Goal: Task Accomplishment & Management: Complete application form

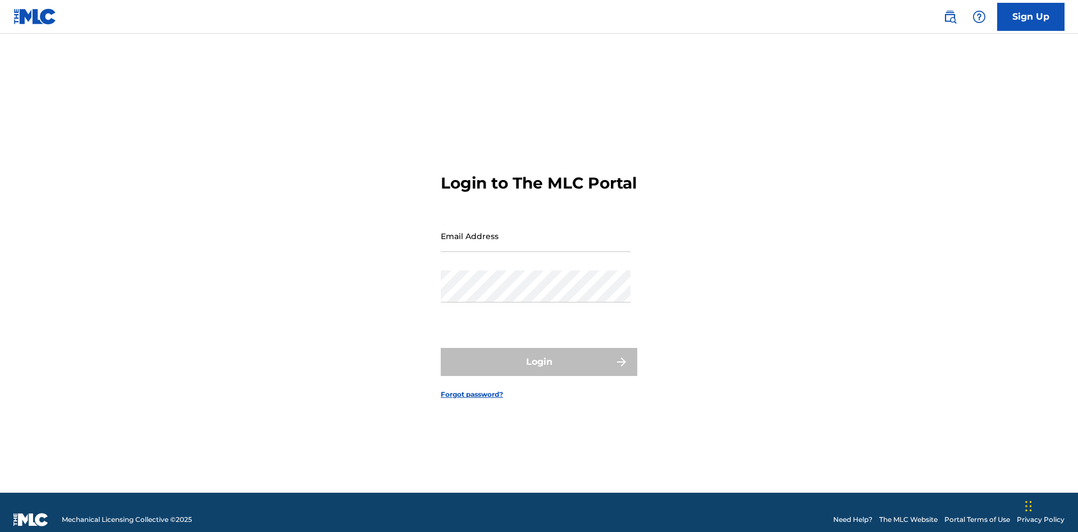
scroll to position [15, 0]
click at [1031, 16] on link "Sign Up" at bounding box center [1031, 17] width 67 height 28
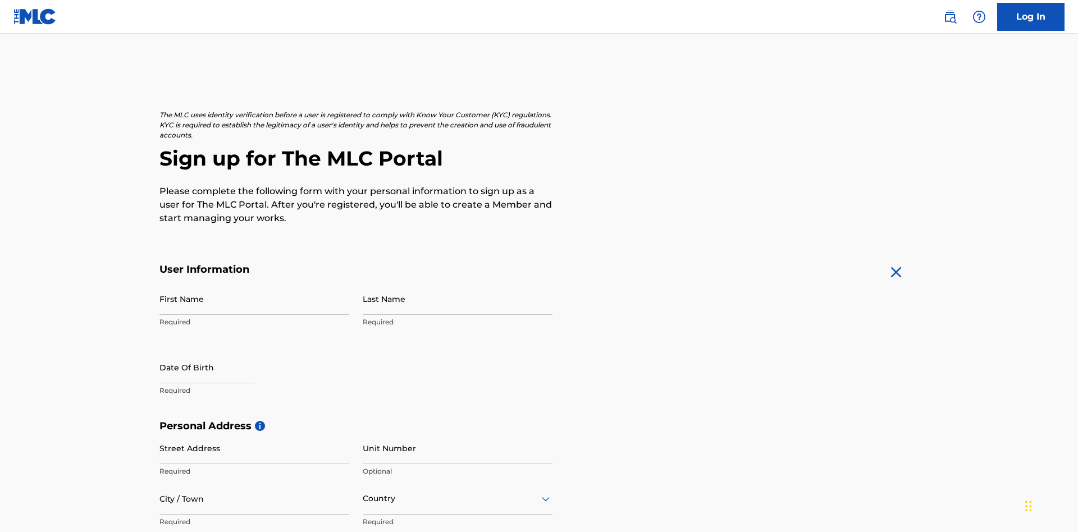
scroll to position [215, 0]
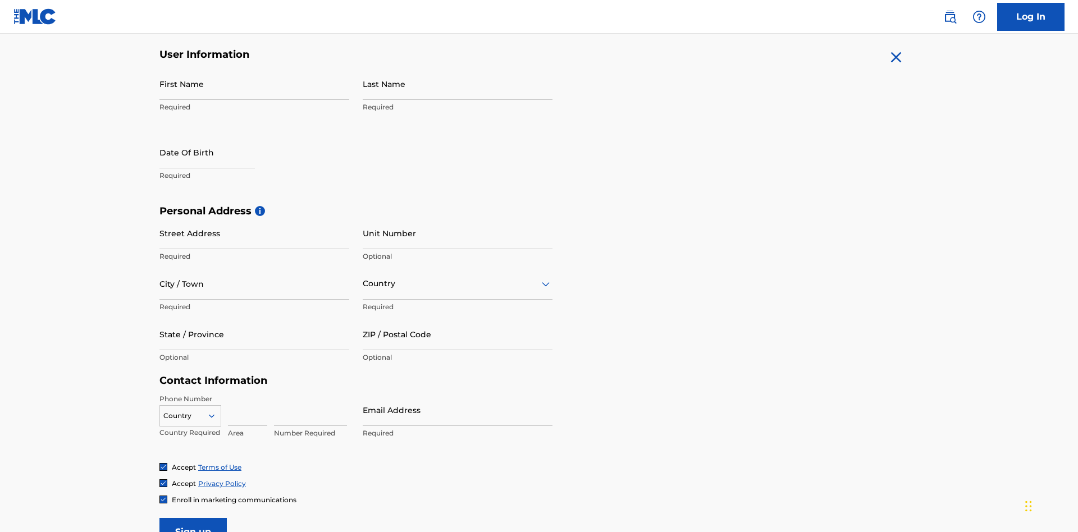
click at [254, 84] on input "First Name" at bounding box center [255, 84] width 190 height 32
type input "[PERSON_NAME]"
click at [458, 84] on input "Last Name" at bounding box center [458, 84] width 190 height 32
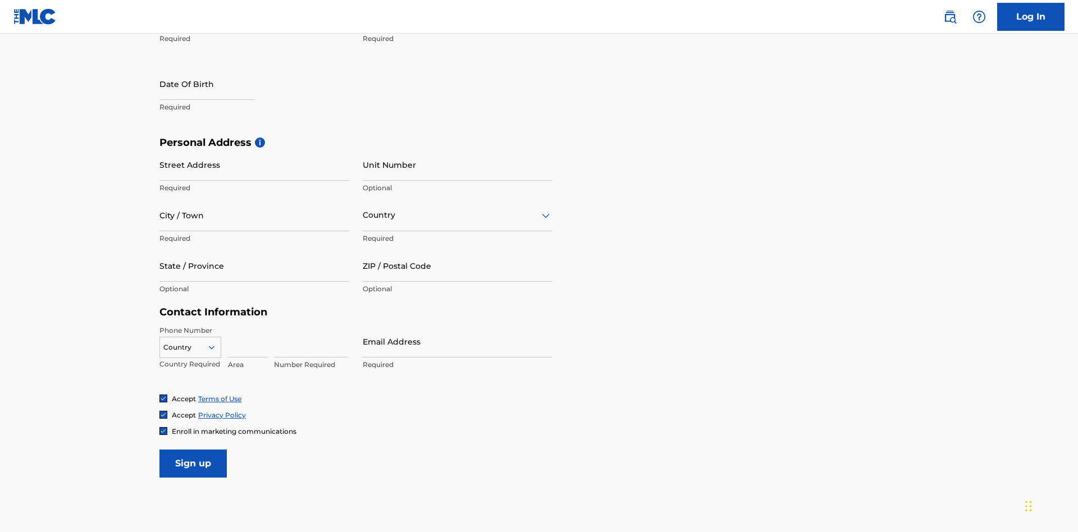
type input "Ribble"
click at [216, 85] on input "text" at bounding box center [207, 84] width 95 height 32
select select "7"
select select "2025"
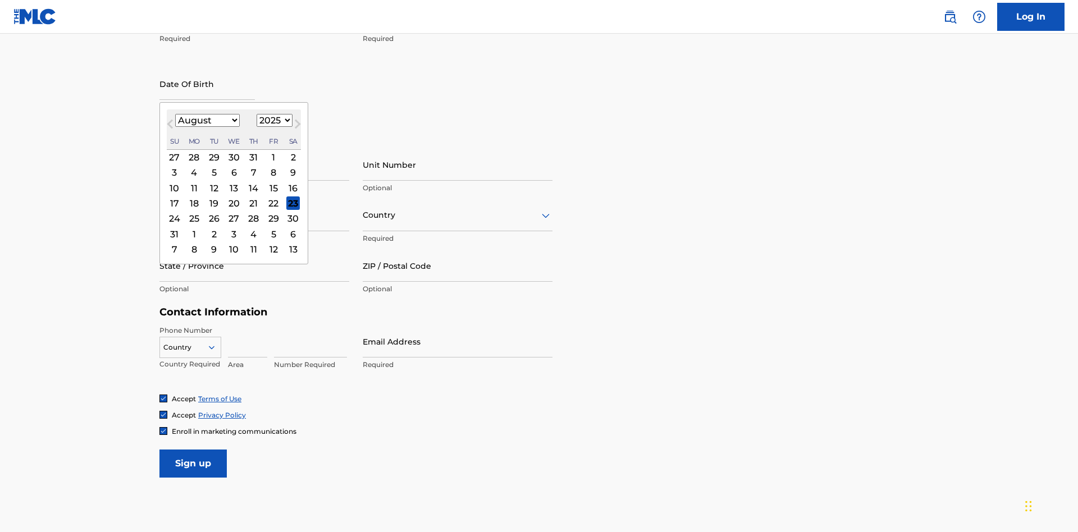
click at [207, 120] on select "January February March April May June July August September October November De…" at bounding box center [207, 120] width 65 height 13
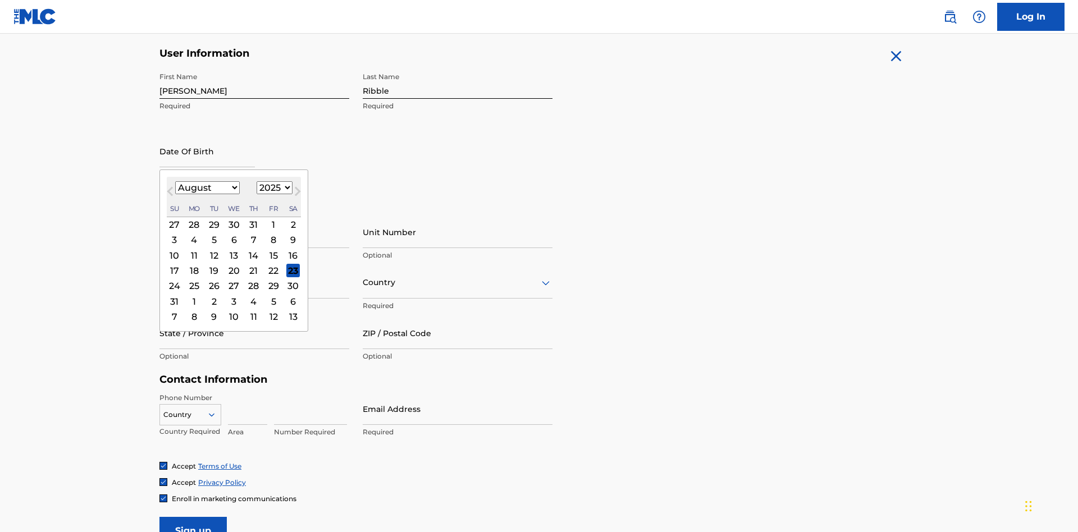
select select "0"
click at [273, 188] on select "1900 1901 1902 1903 1904 1905 1906 1907 1908 1909 1910 1911 1912 1913 1914 1915…" at bounding box center [275, 187] width 36 height 13
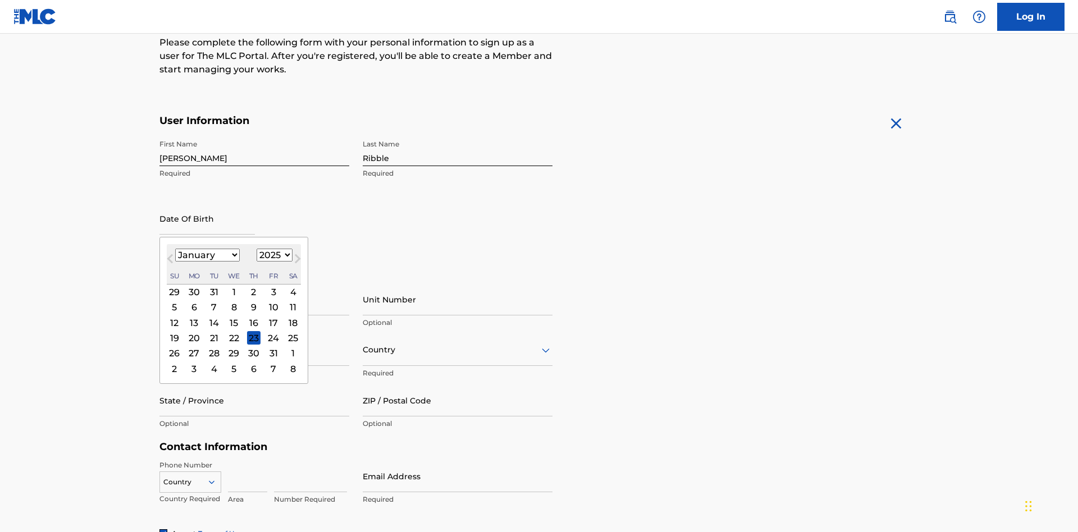
select select "1985"
click at [273, 255] on select "1900 1901 1902 1903 1904 1905 1906 1907 1908 1909 1910 1911 1912 1913 1914 1915…" at bounding box center [275, 255] width 36 height 13
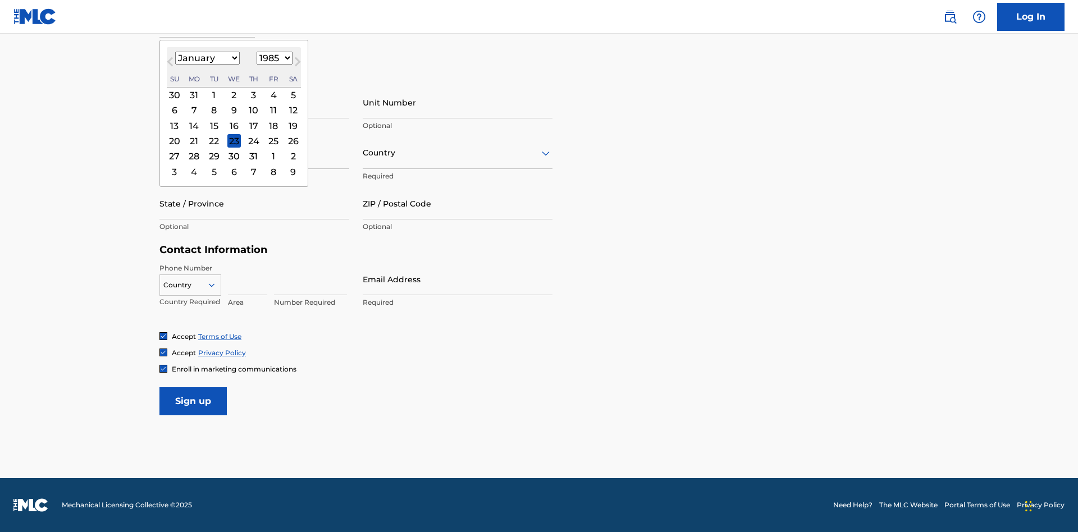
click at [213, 110] on div "8" at bounding box center [213, 110] width 13 height 13
type input "January 8 1985"
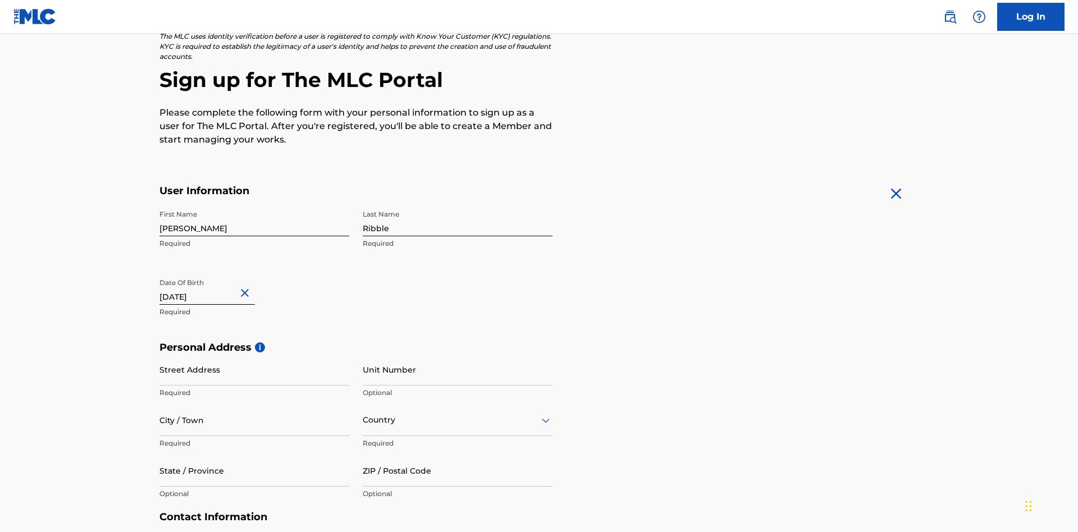
scroll to position [346, 0]
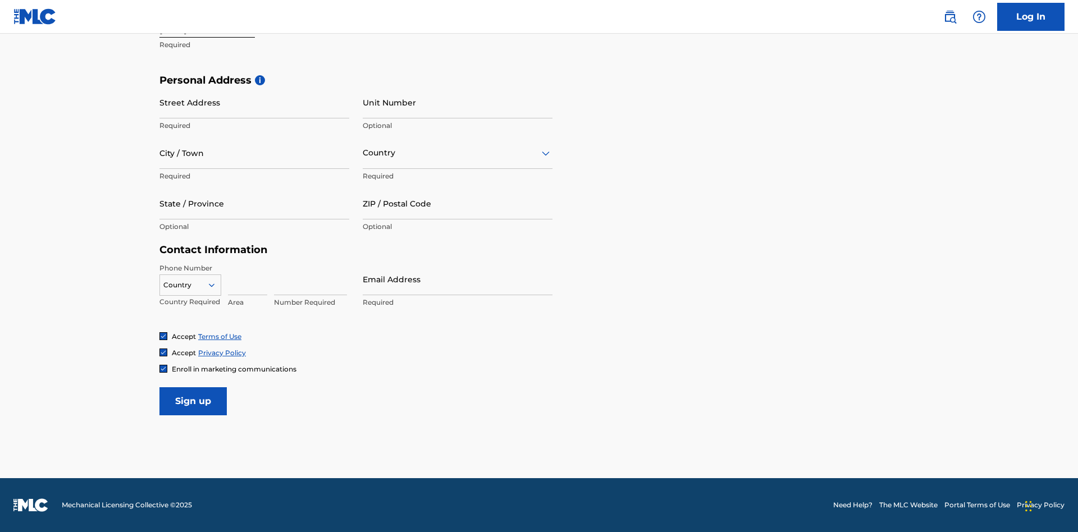
click at [254, 102] on input "Street Address" at bounding box center [255, 102] width 190 height 32
type input "9909 Elks Run Rd"
click at [254, 153] on input "City / Town" at bounding box center [255, 153] width 190 height 32
type input "Roseville"
click at [363, 153] on input "text" at bounding box center [364, 153] width 2 height 12
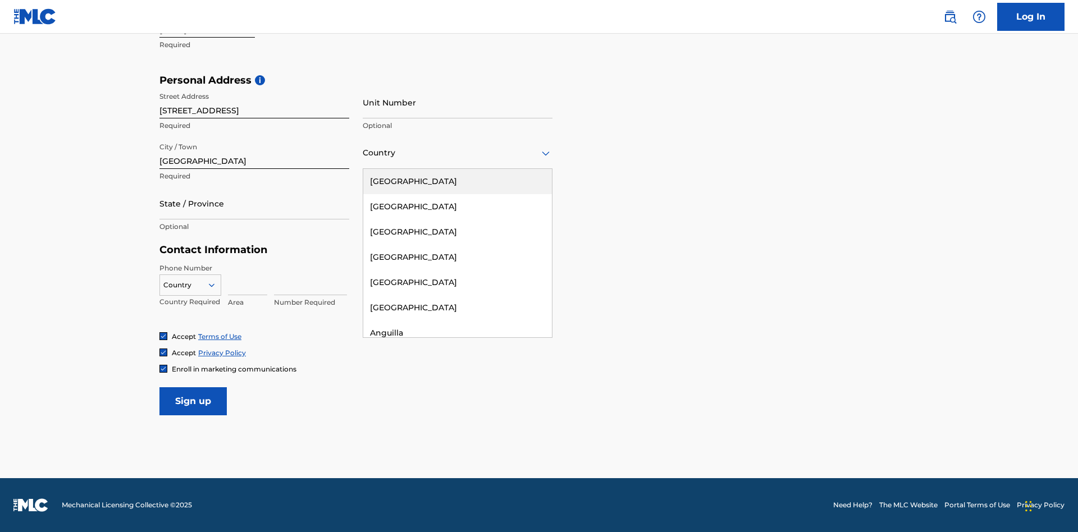
click at [458, 181] on div "United States" at bounding box center [457, 181] width 189 height 25
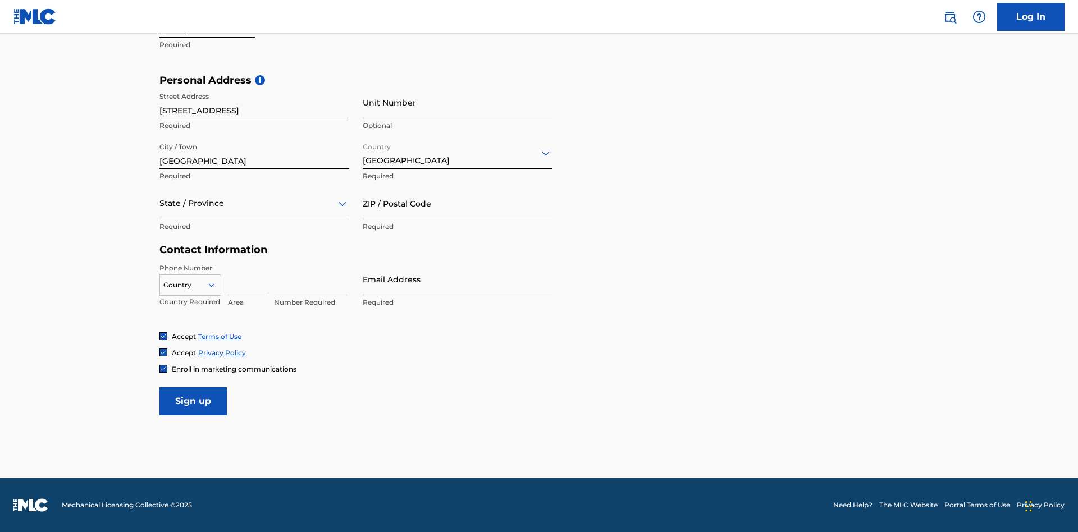
click at [254, 203] on div at bounding box center [255, 204] width 190 height 14
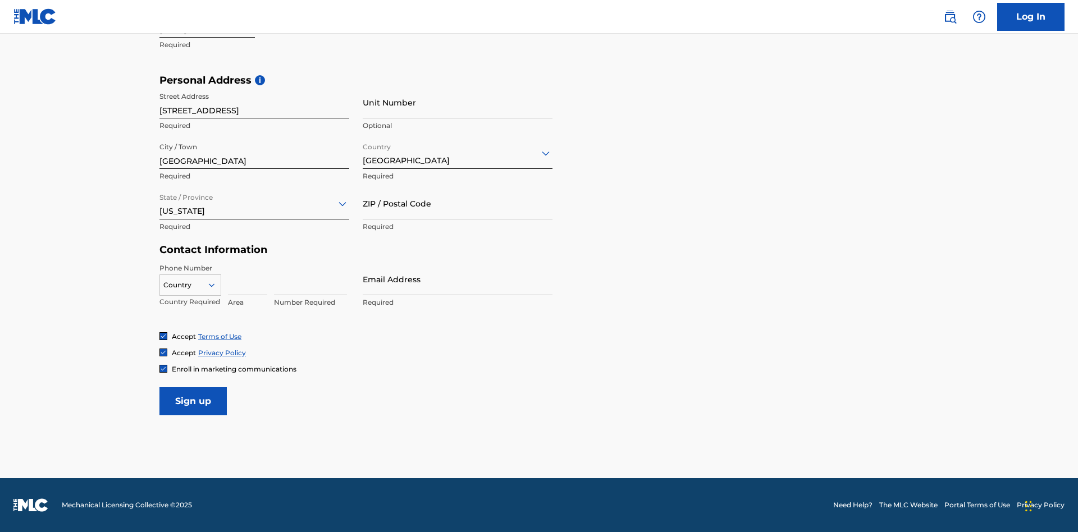
click at [458, 203] on input "ZIP / Postal Code" at bounding box center [458, 204] width 190 height 32
type input "43777"
click at [216, 285] on icon at bounding box center [212, 285] width 10 height 10
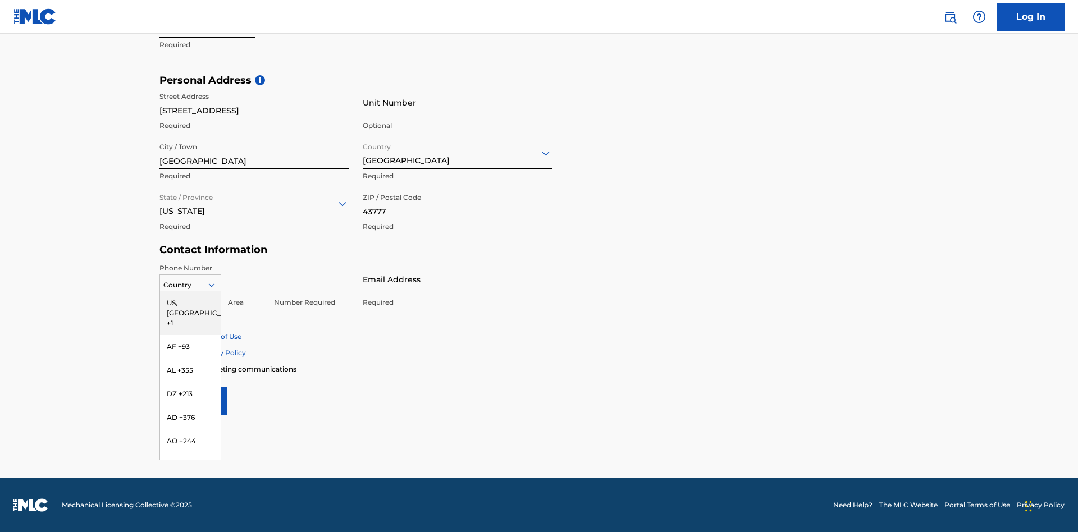
click at [190, 303] on div "US, [GEOGRAPHIC_DATA] +1" at bounding box center [190, 314] width 61 height 44
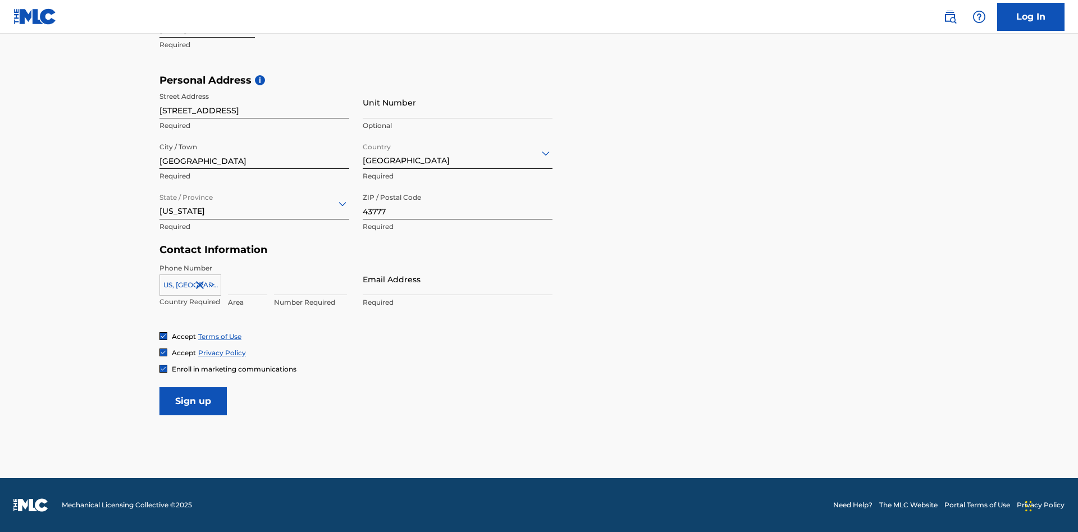
click at [248, 279] on input at bounding box center [247, 279] width 39 height 32
type input "740"
click at [311, 279] on input at bounding box center [310, 279] width 73 height 32
type input "8086351"
click at [458, 279] on input "Email Address" at bounding box center [458, 279] width 190 height 32
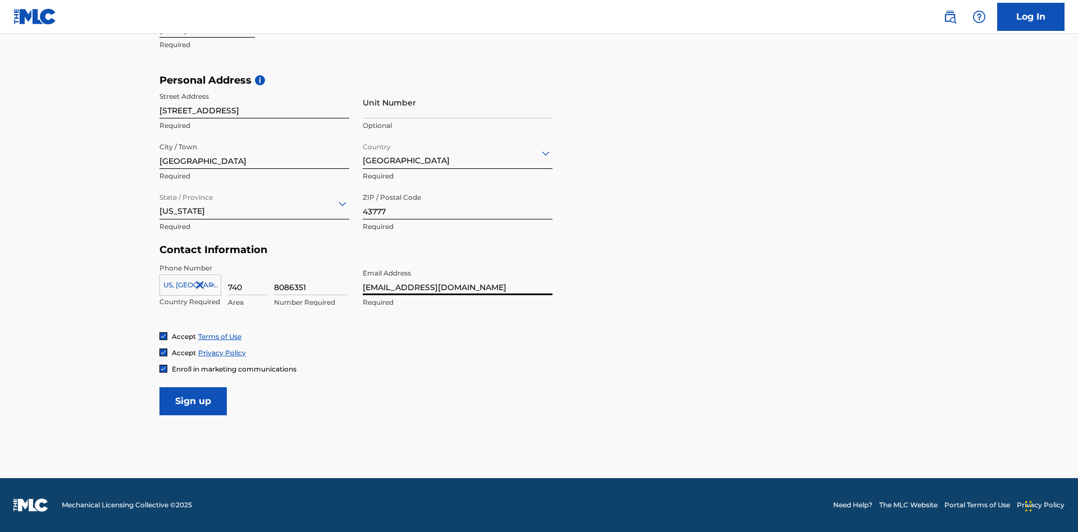
scroll to position [0, 32]
type input "[EMAIL_ADDRESS][DOMAIN_NAME]"
click at [193, 401] on input "Sign up" at bounding box center [193, 402] width 67 height 28
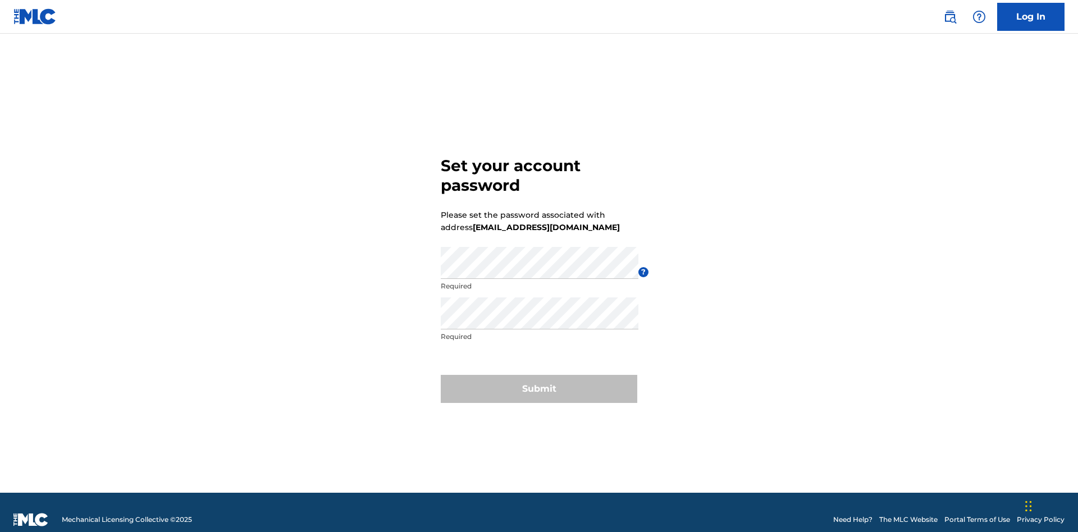
scroll to position [15, 0]
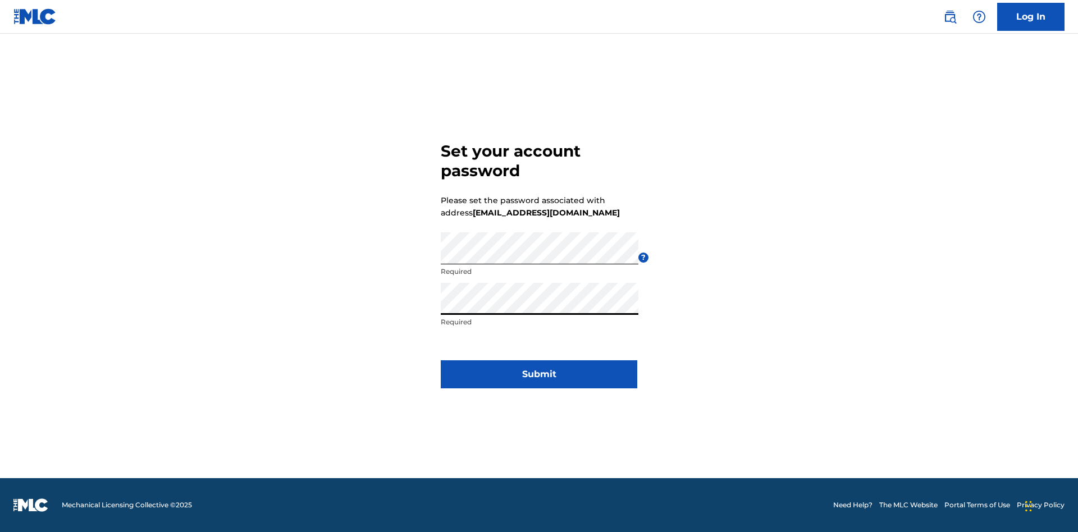
click at [539, 381] on button "Submit" at bounding box center [539, 375] width 197 height 28
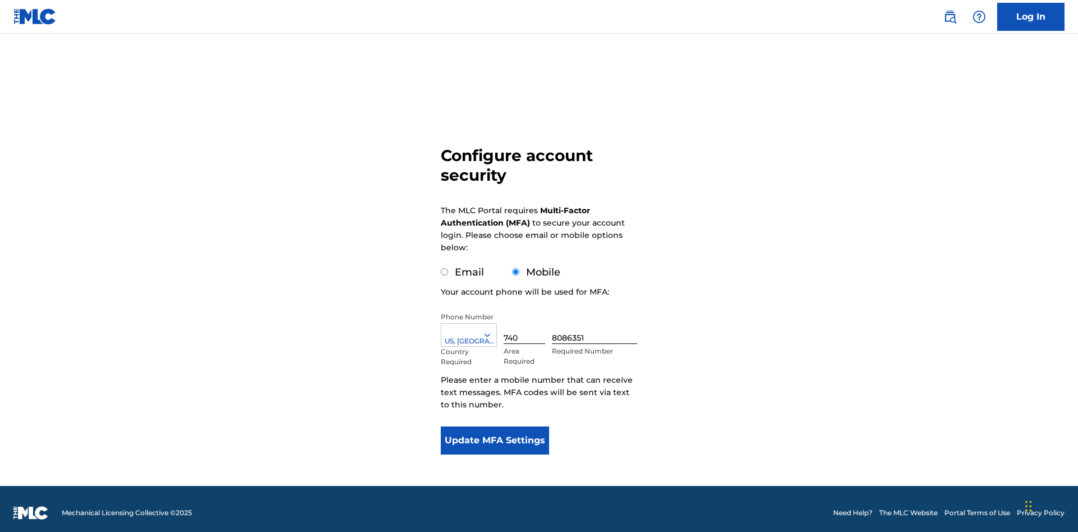
scroll to position [11, 0]
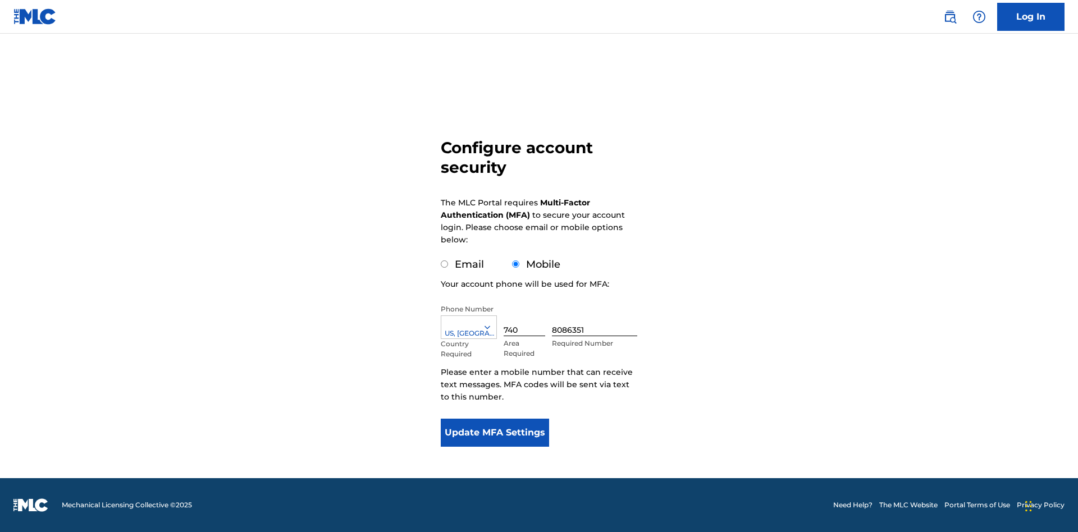
click at [516, 265] on input "Mobile" at bounding box center [515, 264] width 7 height 7
click at [492, 327] on icon at bounding box center [487, 327] width 10 height 10
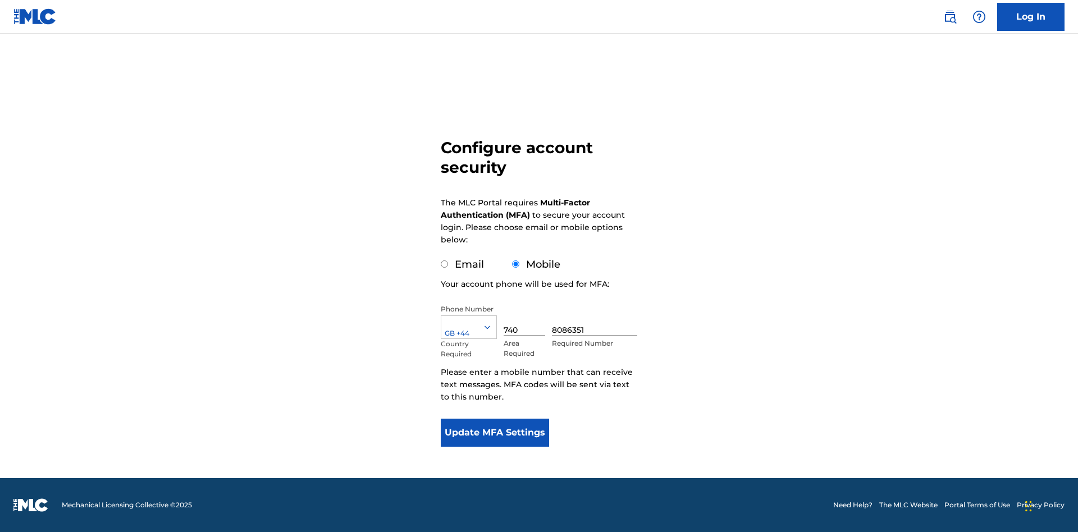
click at [527, 320] on input "740" at bounding box center [525, 320] width 42 height 32
type input "740"
click at [597, 320] on input "8086351" at bounding box center [594, 320] width 85 height 32
type input "1252166"
click at [495, 433] on button "Update MFA Settings" at bounding box center [495, 433] width 108 height 28
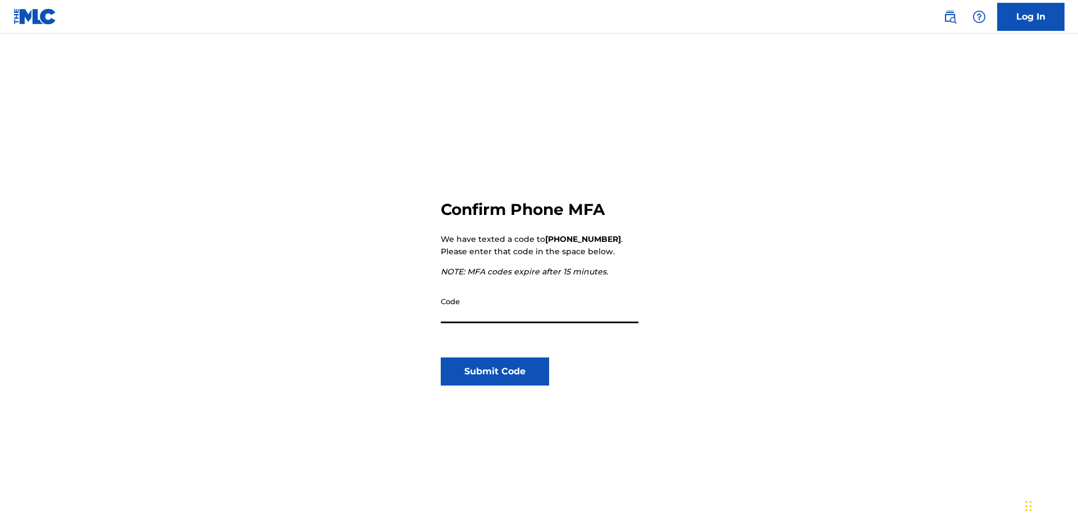
scroll to position [117, 0]
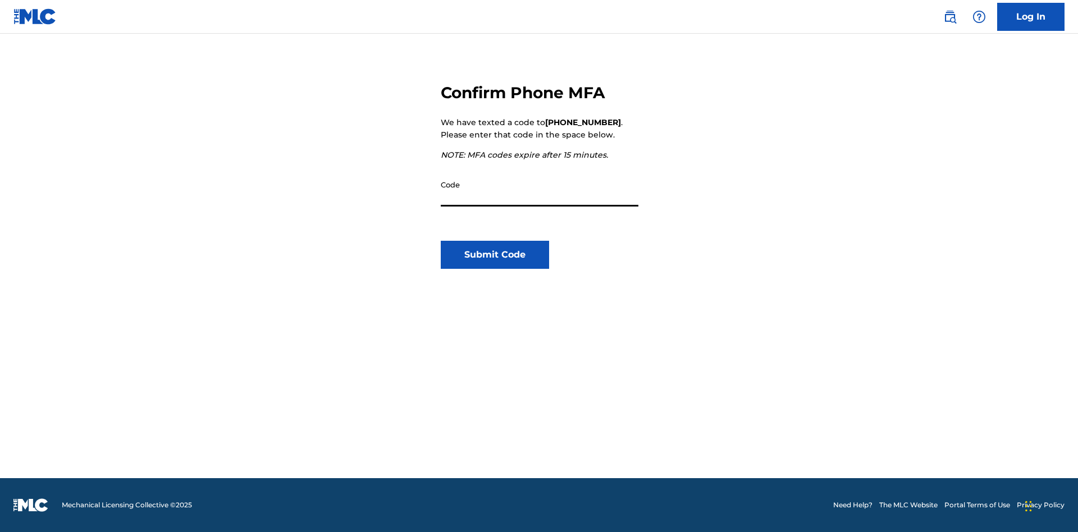
click at [540, 190] on input "Code" at bounding box center [540, 191] width 198 height 32
type input "275627"
click at [495, 255] on button "Submit Code" at bounding box center [495, 255] width 108 height 28
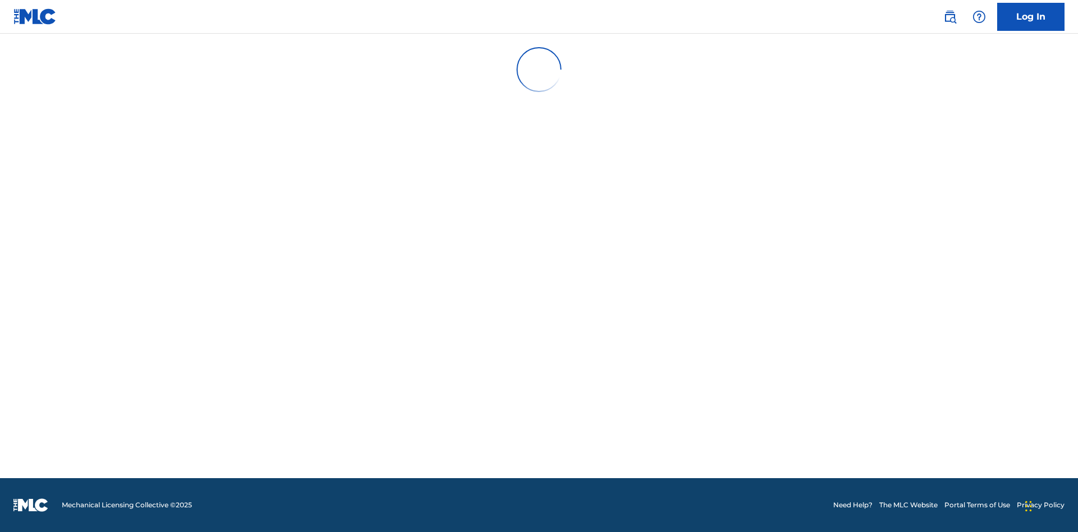
scroll to position [0, 0]
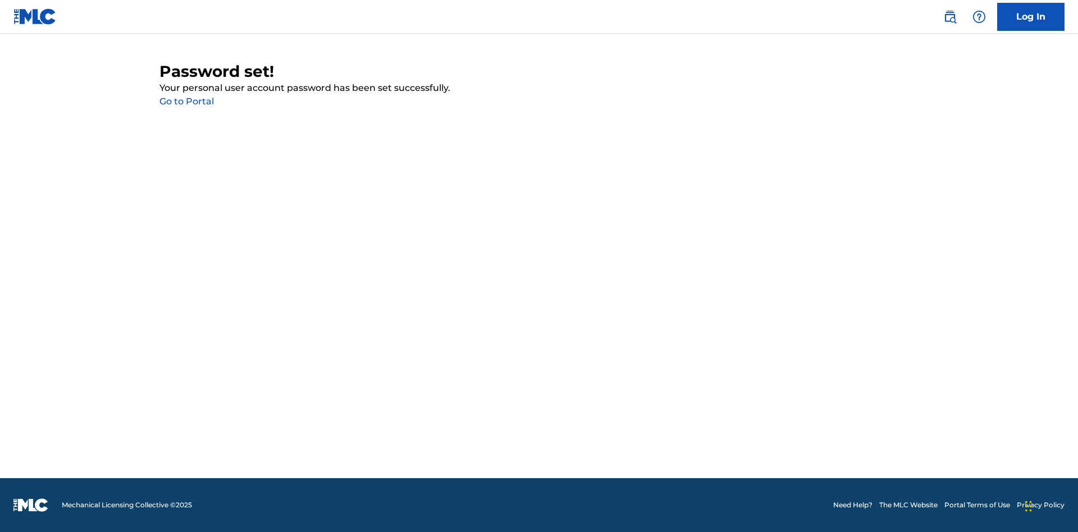
click at [186, 102] on link "Go to Portal" at bounding box center [187, 101] width 54 height 11
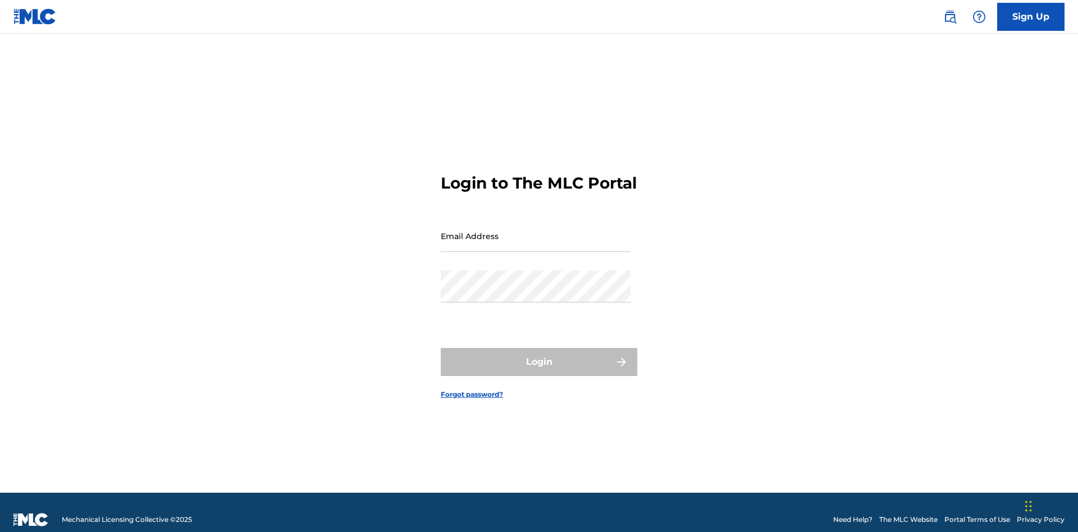
scroll to position [15, 0]
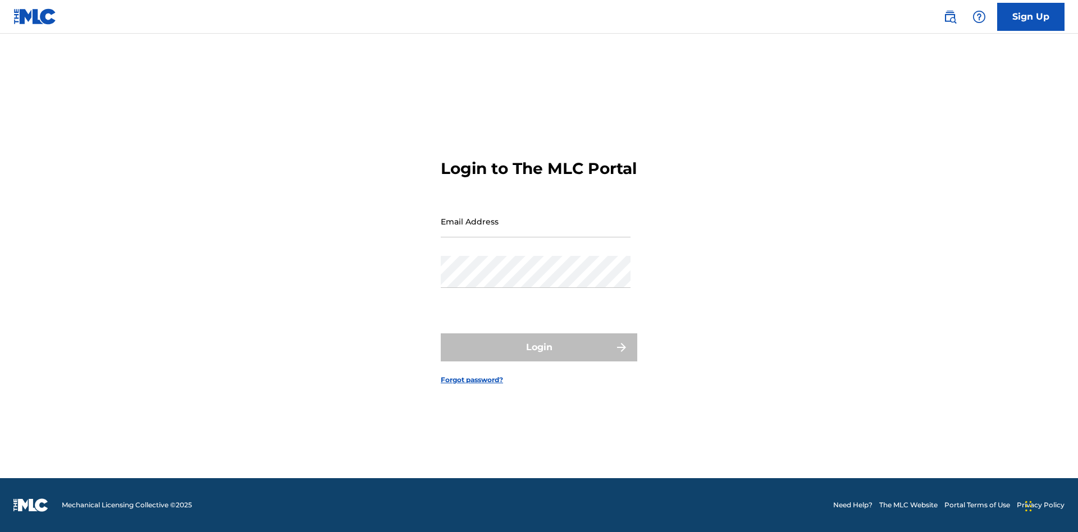
click at [536, 231] on input "Email Address" at bounding box center [536, 222] width 190 height 32
type input "[EMAIL_ADDRESS][DOMAIN_NAME]"
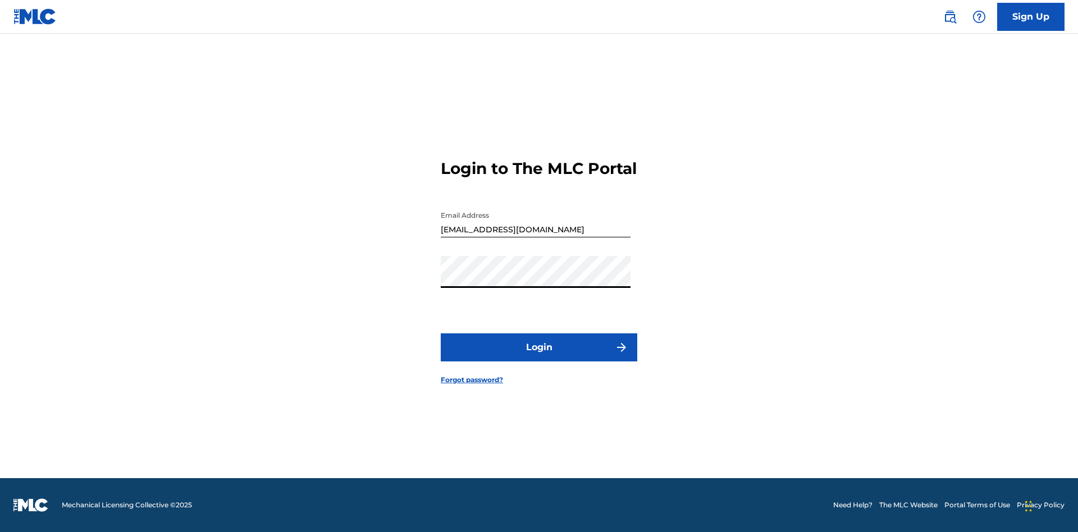
click at [539, 357] on button "Login" at bounding box center [539, 348] width 197 height 28
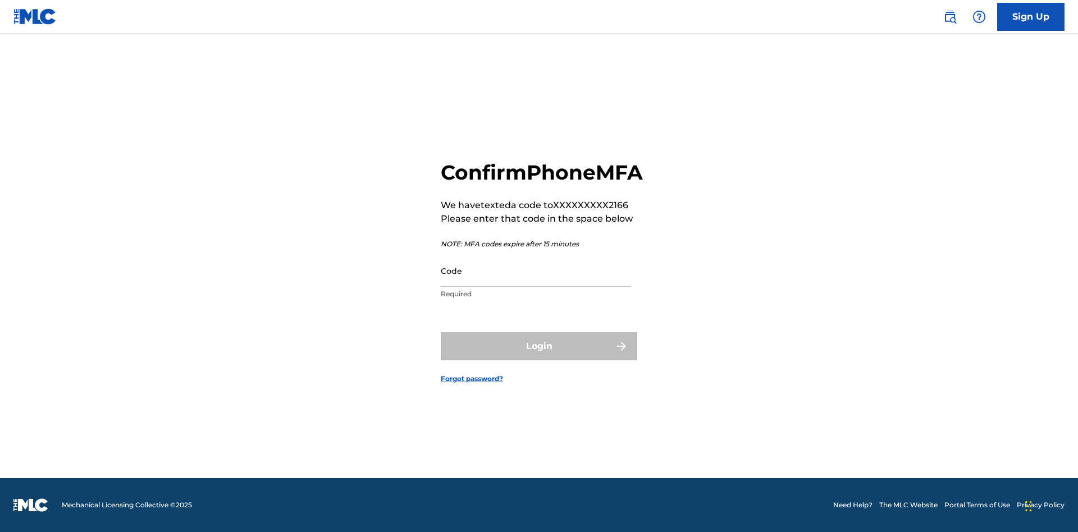
click at [536, 283] on input "Code" at bounding box center [536, 271] width 190 height 32
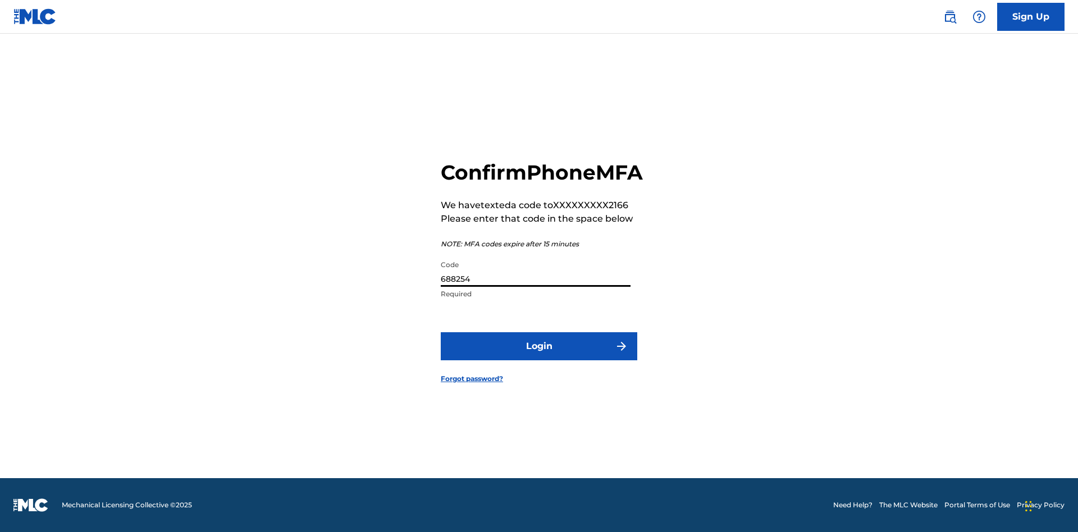
type input "688254"
click at [539, 359] on button "Login" at bounding box center [539, 347] width 197 height 28
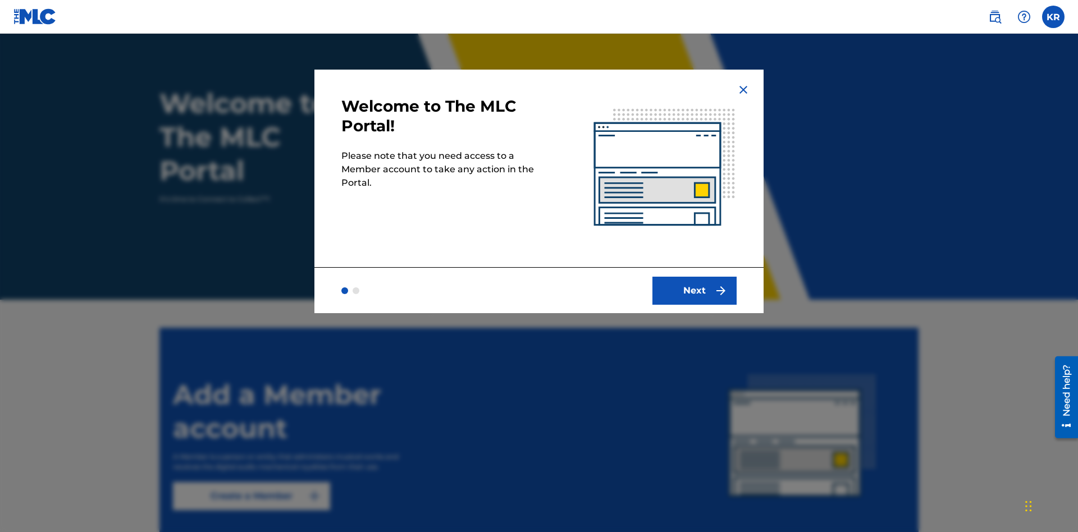
scroll to position [111, 0]
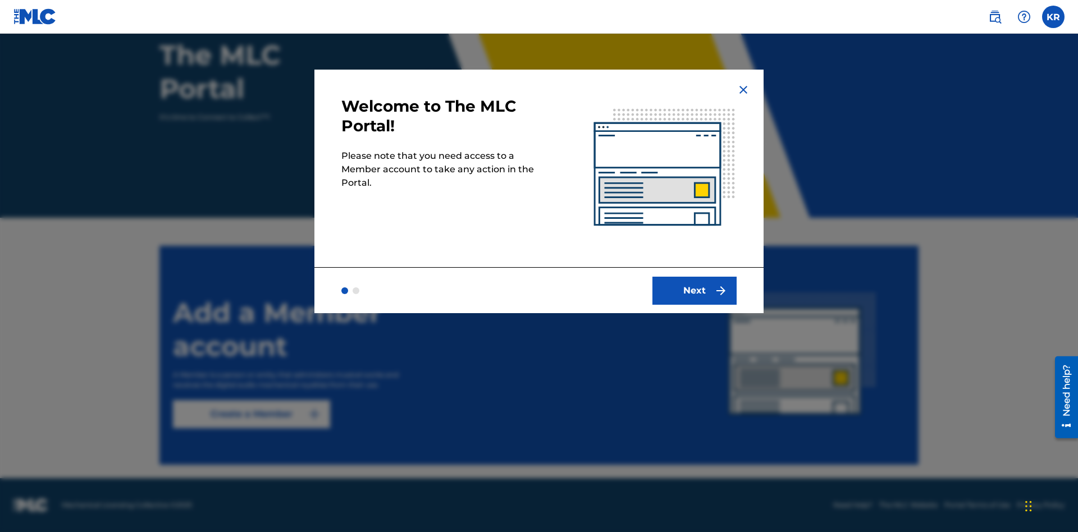
click at [695, 290] on button "Next" at bounding box center [695, 291] width 84 height 28
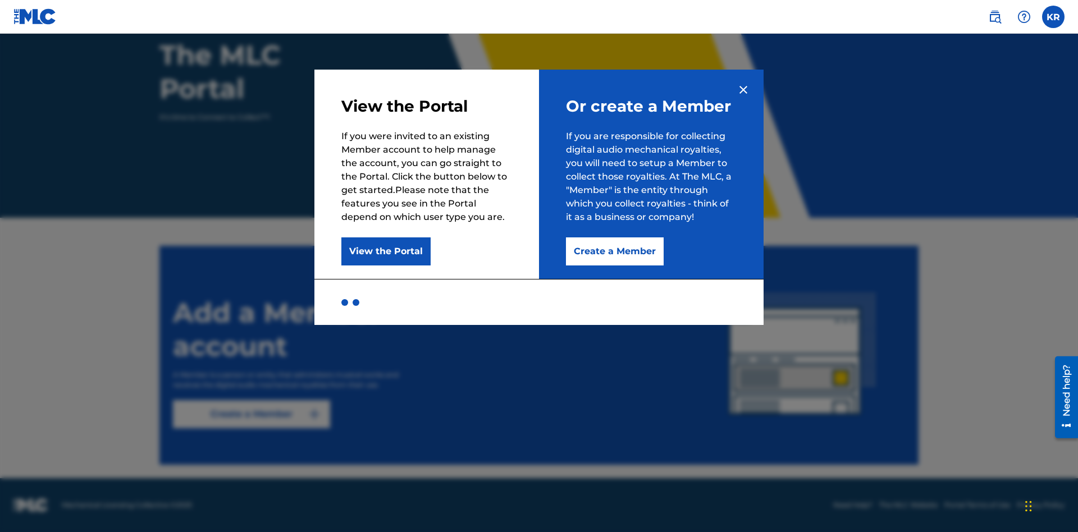
click at [614, 252] on button "Create a Member" at bounding box center [615, 252] width 98 height 28
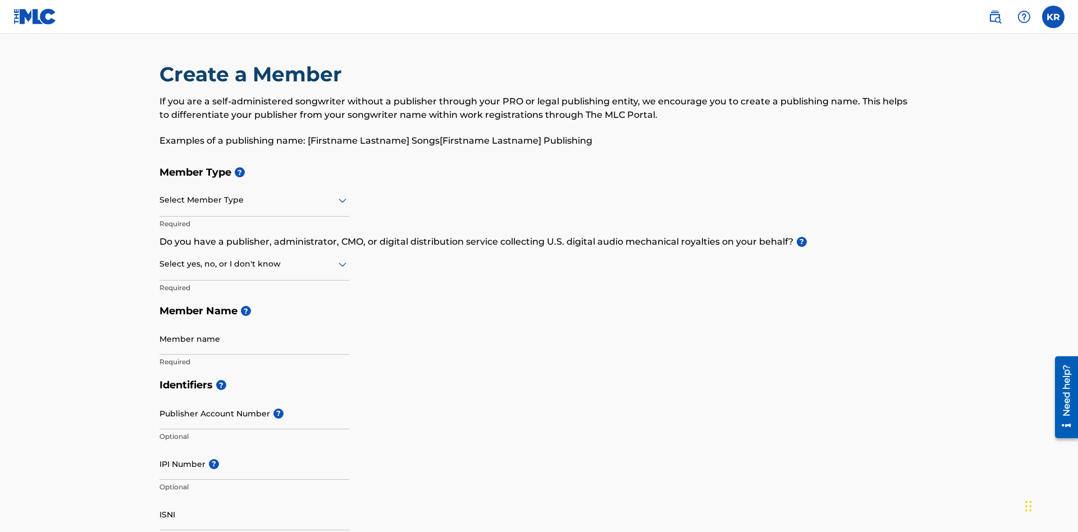
scroll to position [127, 0]
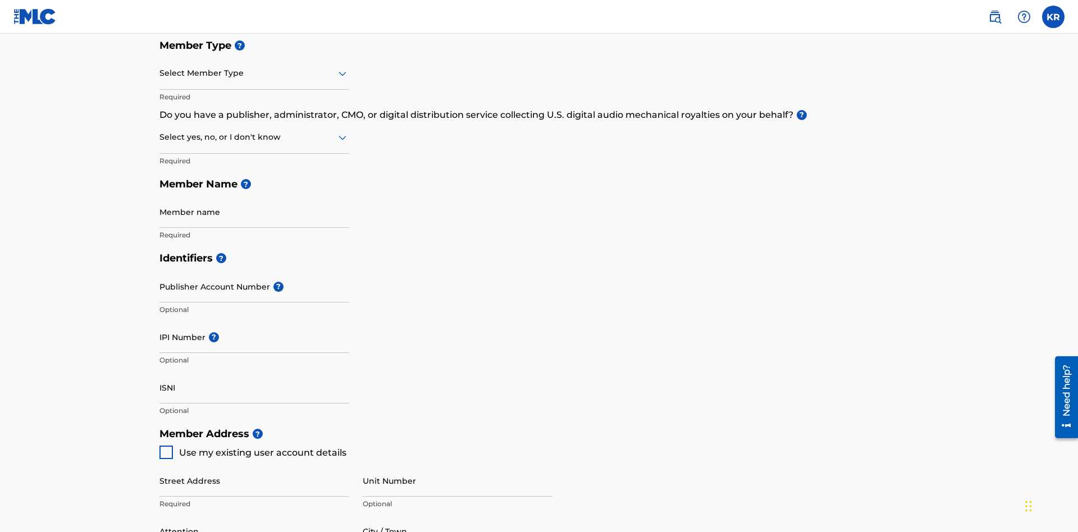
click at [160, 73] on input "text" at bounding box center [161, 73] width 2 height 12
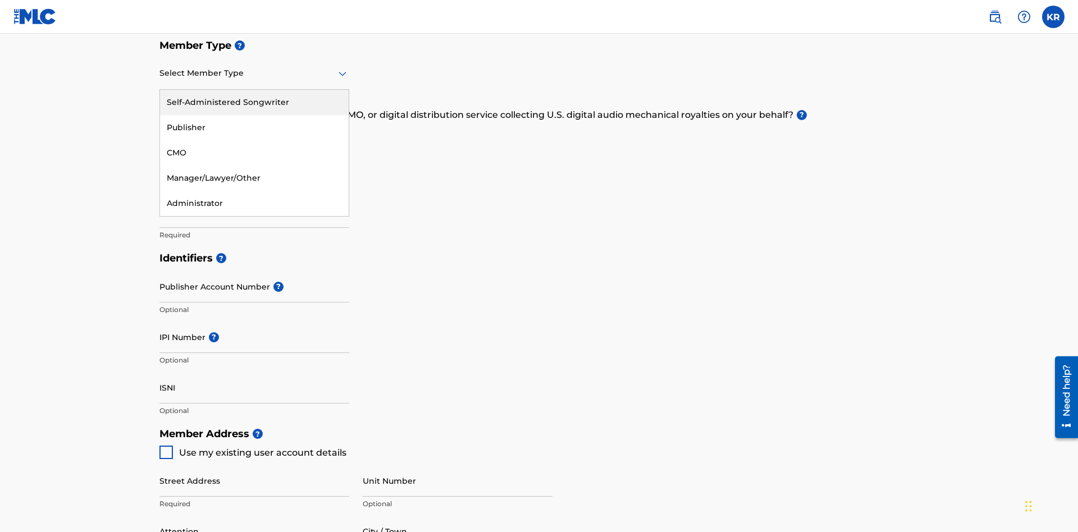
click at [254, 127] on div "Publisher" at bounding box center [254, 127] width 189 height 25
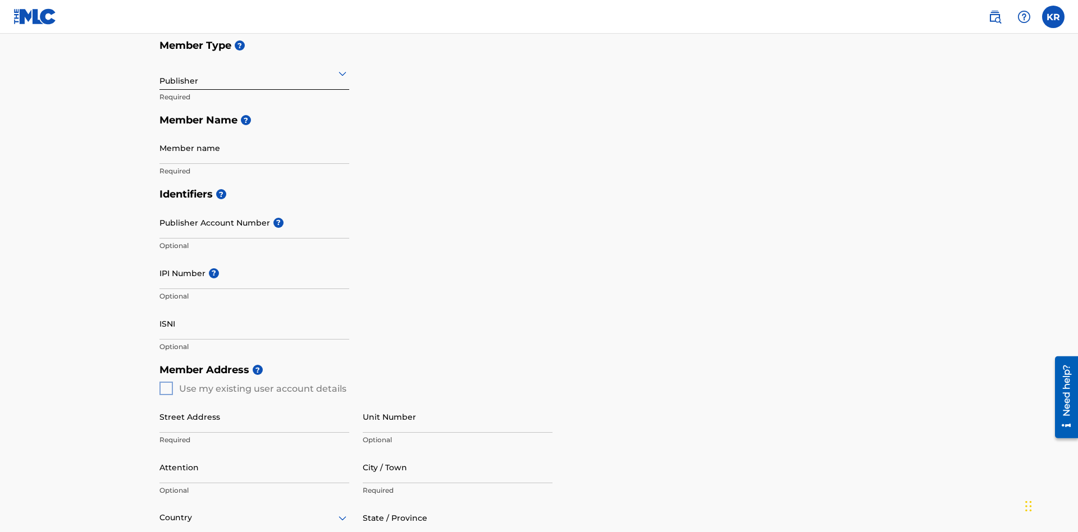
click at [160, 73] on input "text" at bounding box center [161, 73] width 2 height 12
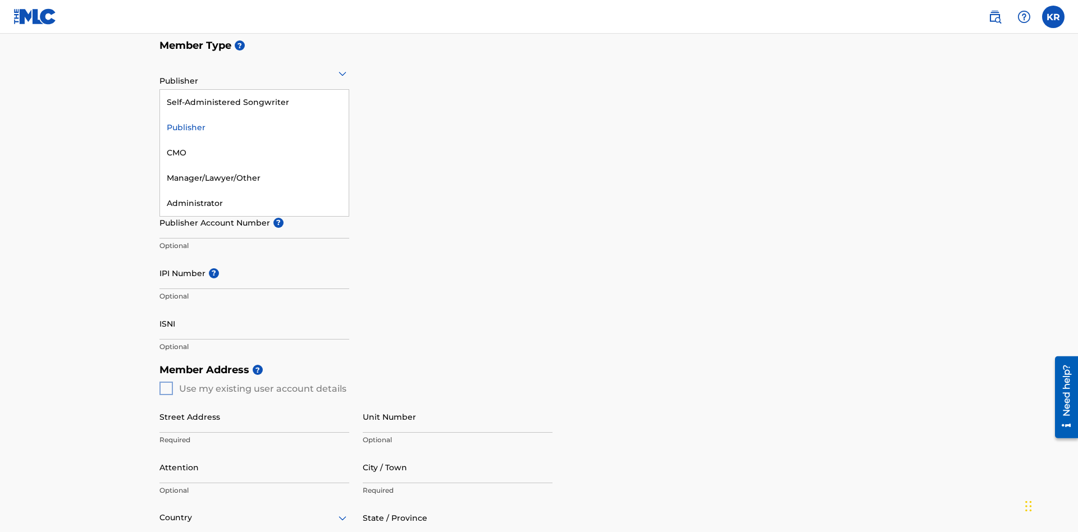
click at [254, 153] on div "CMO" at bounding box center [254, 152] width 189 height 25
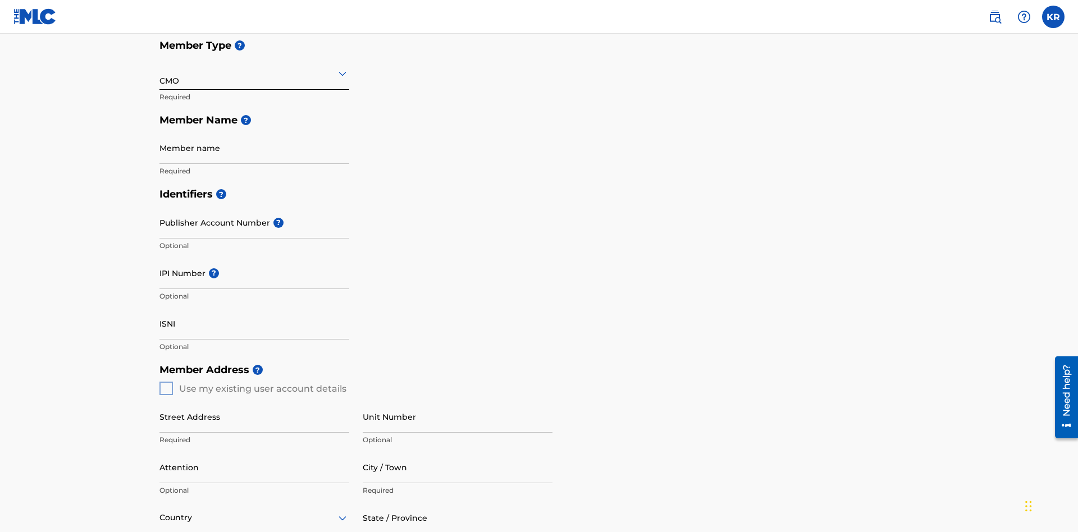
click at [160, 73] on input "text" at bounding box center [161, 73] width 2 height 12
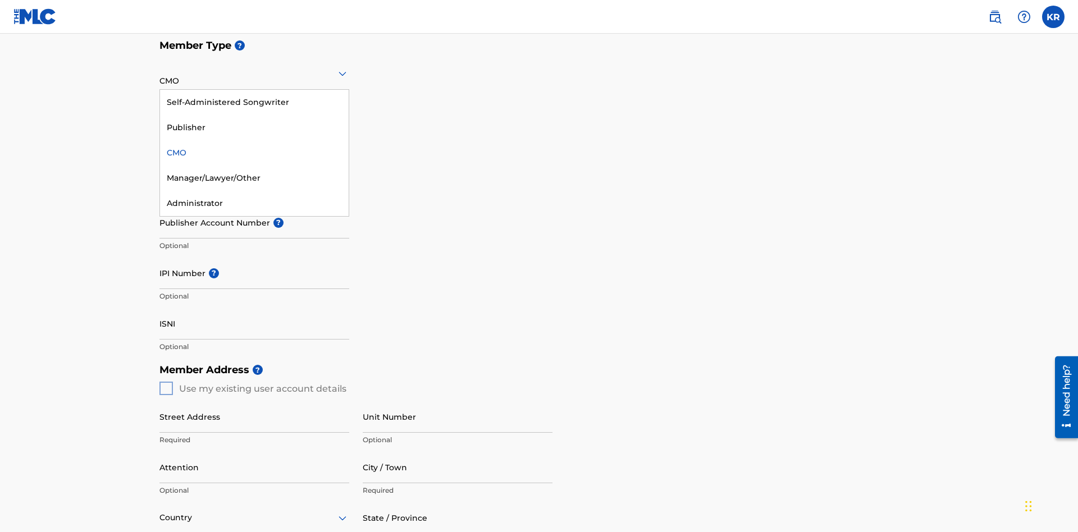
click at [254, 102] on div "Self-Administered Songwriter" at bounding box center [254, 102] width 189 height 25
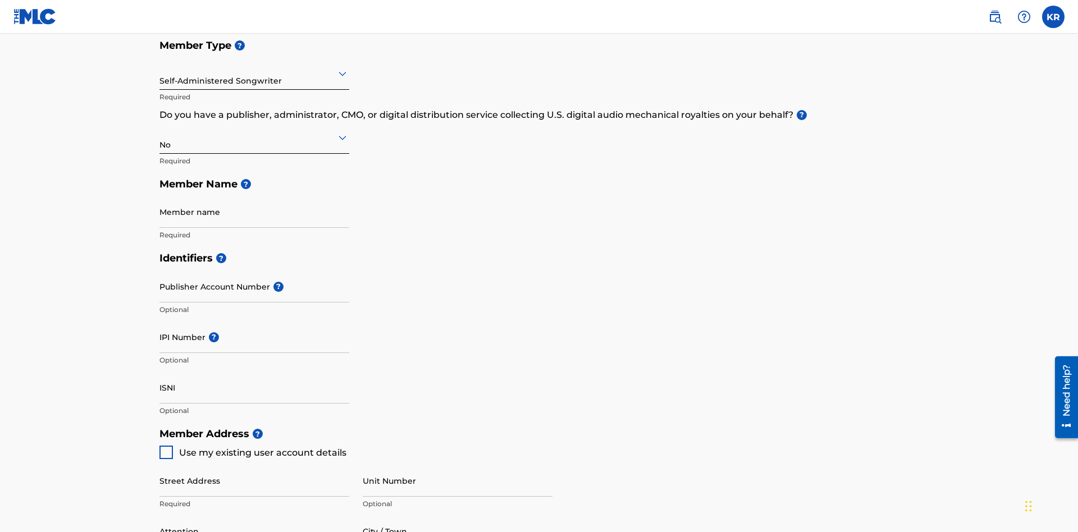
click at [160, 73] on input "text" at bounding box center [161, 73] width 2 height 12
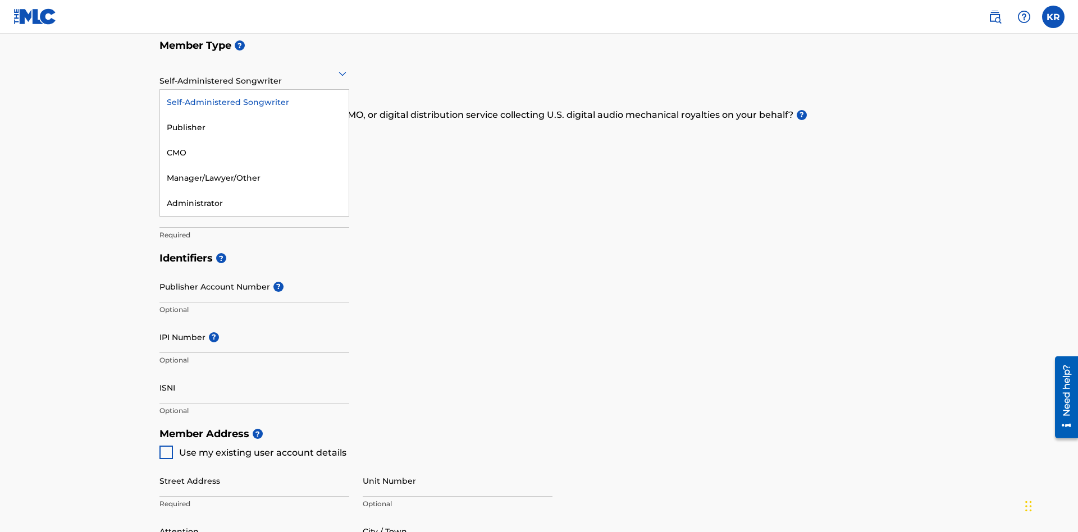
click at [254, 178] on div "Manager/Lawyer/Other" at bounding box center [254, 178] width 189 height 25
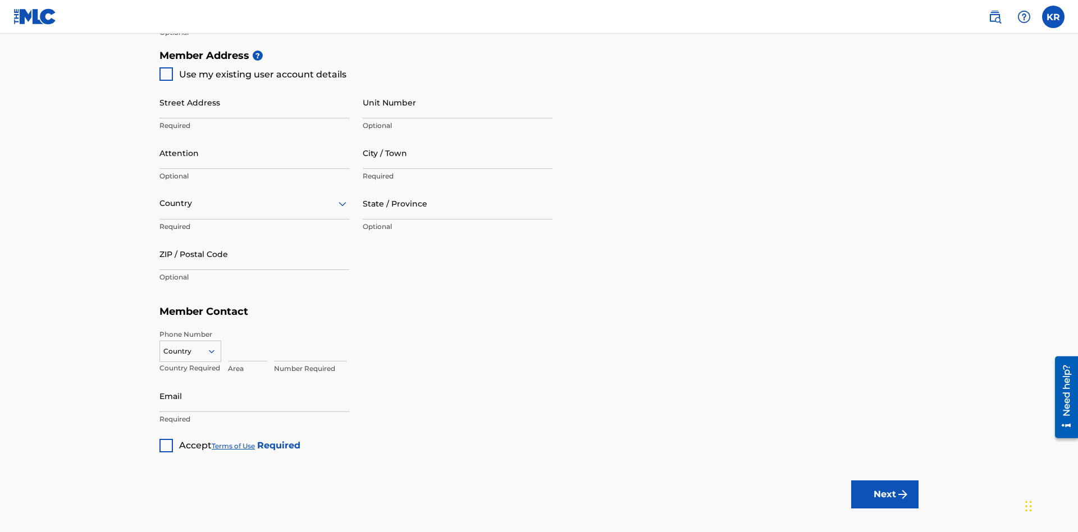
scroll to position [191, 0]
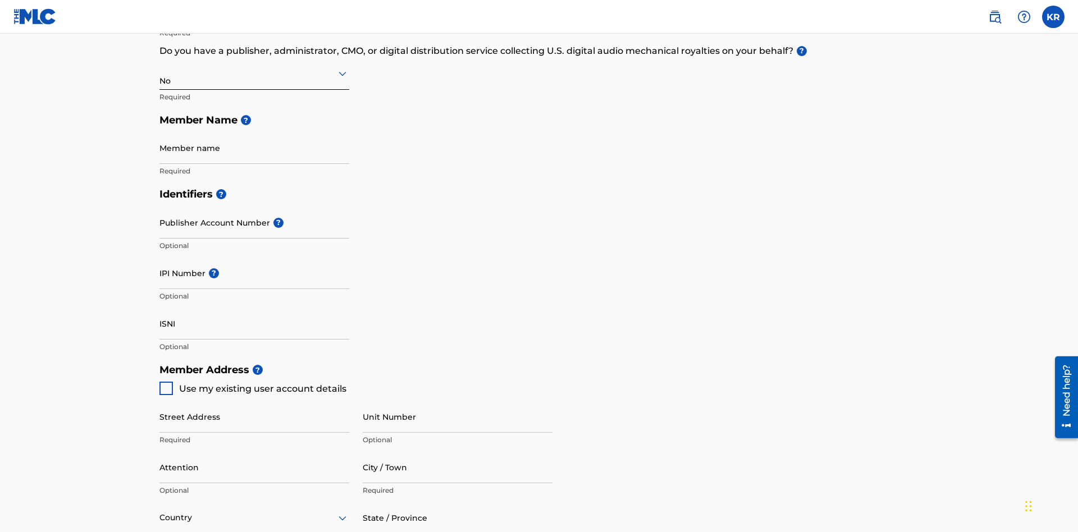
click at [160, 73] on input "text" at bounding box center [161, 73] width 2 height 12
click at [254, 102] on div "Yes" at bounding box center [254, 102] width 189 height 25
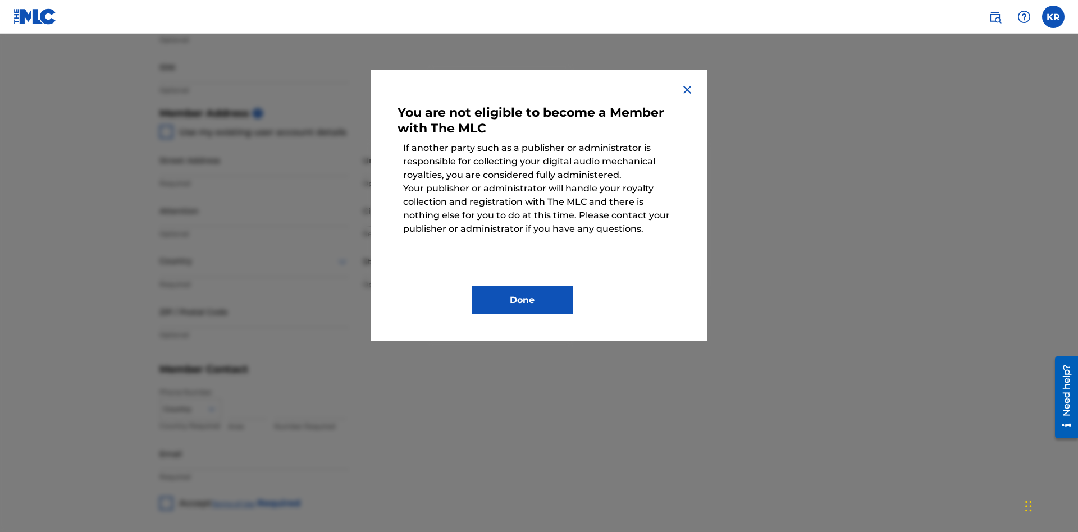
click at [522, 300] on button "Done" at bounding box center [522, 300] width 101 height 28
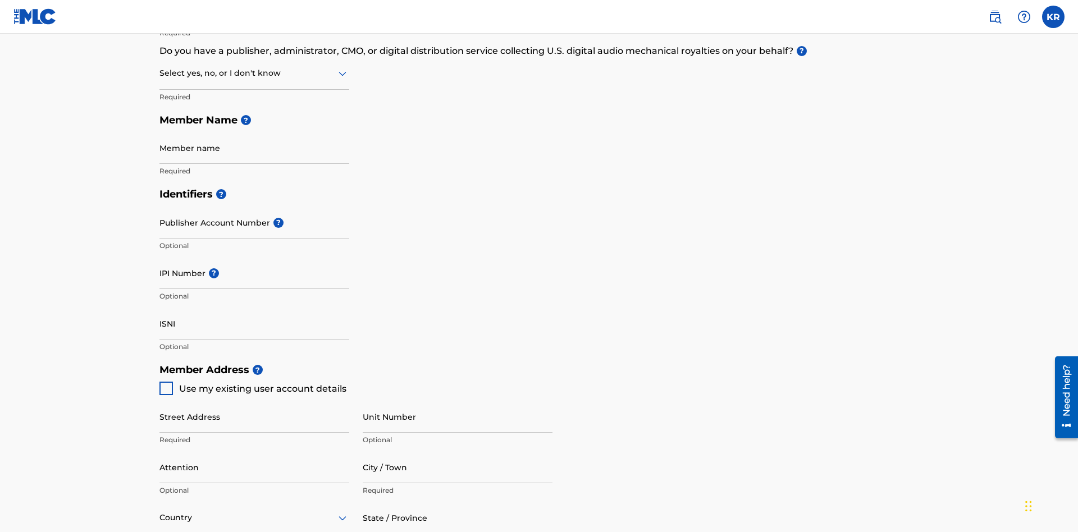
click at [160, 73] on input "text" at bounding box center [161, 73] width 2 height 12
click at [254, 153] on div "I don't know" at bounding box center [254, 152] width 189 height 25
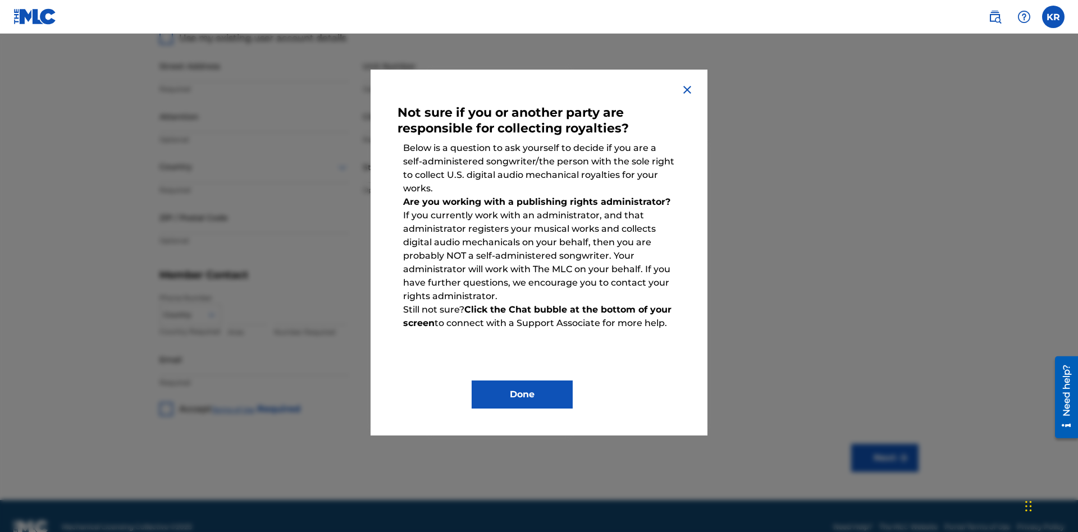
click at [522, 395] on button "Done" at bounding box center [522, 395] width 101 height 28
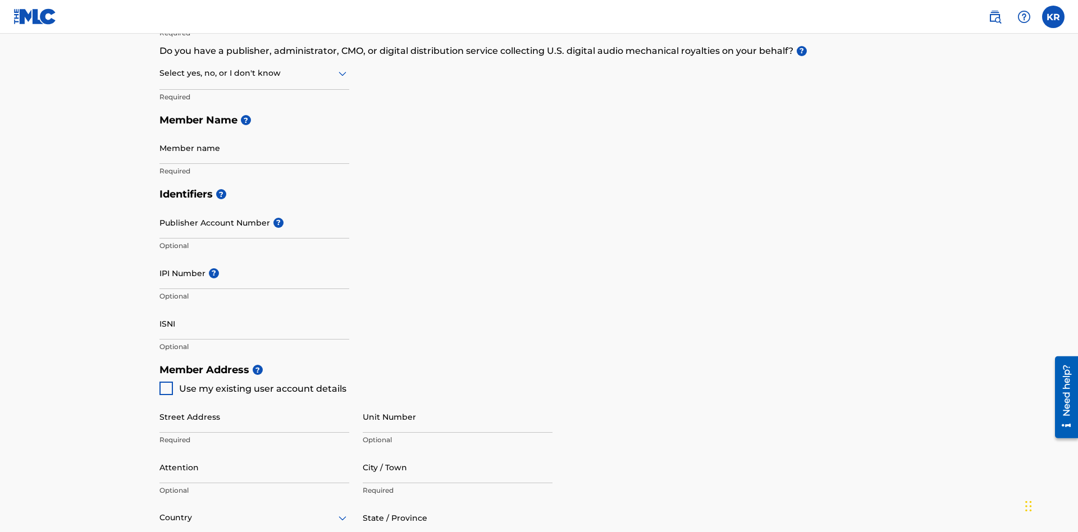
click at [160, 73] on input "text" at bounding box center [161, 73] width 2 height 12
click at [254, 127] on div "No" at bounding box center [254, 127] width 189 height 25
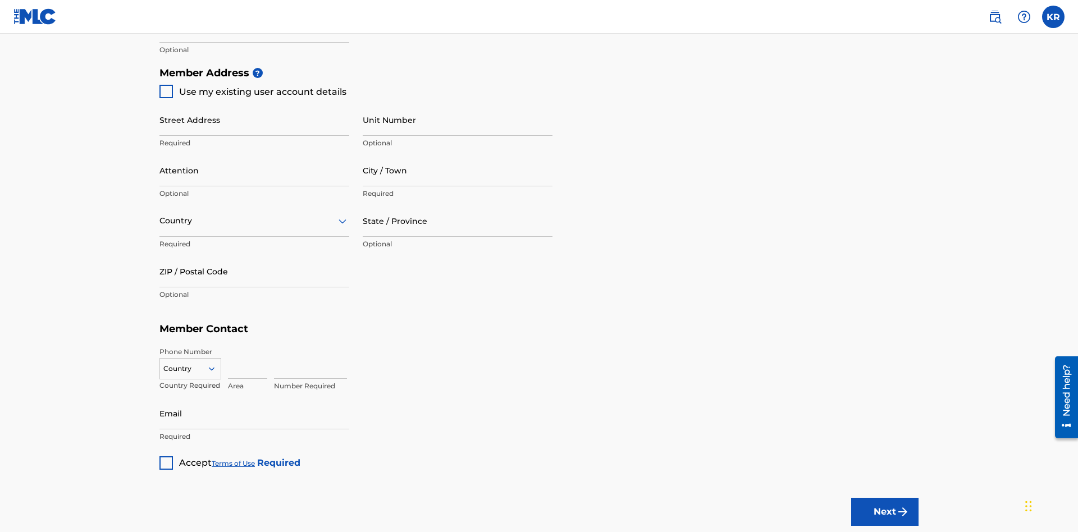
scroll to position [256, 0]
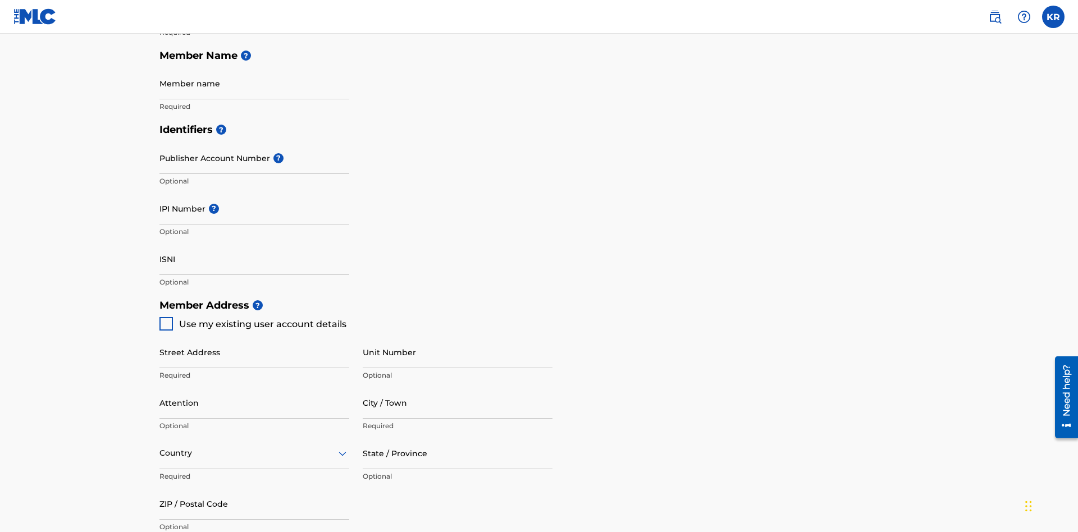
click at [254, 83] on input "Member name" at bounding box center [255, 83] width 190 height 32
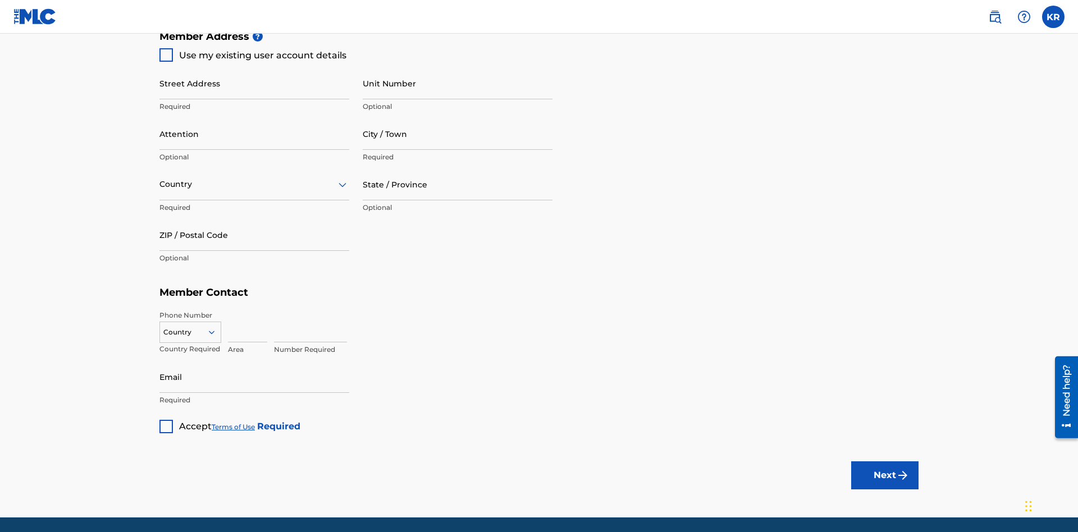
type input "Z2025.08.23.02.05.33"
click at [254, 83] on input "Street Address" at bounding box center [255, 83] width 190 height 32
type input "123 Main St"
click at [458, 83] on input "Unit Number" at bounding box center [458, 83] width 190 height 32
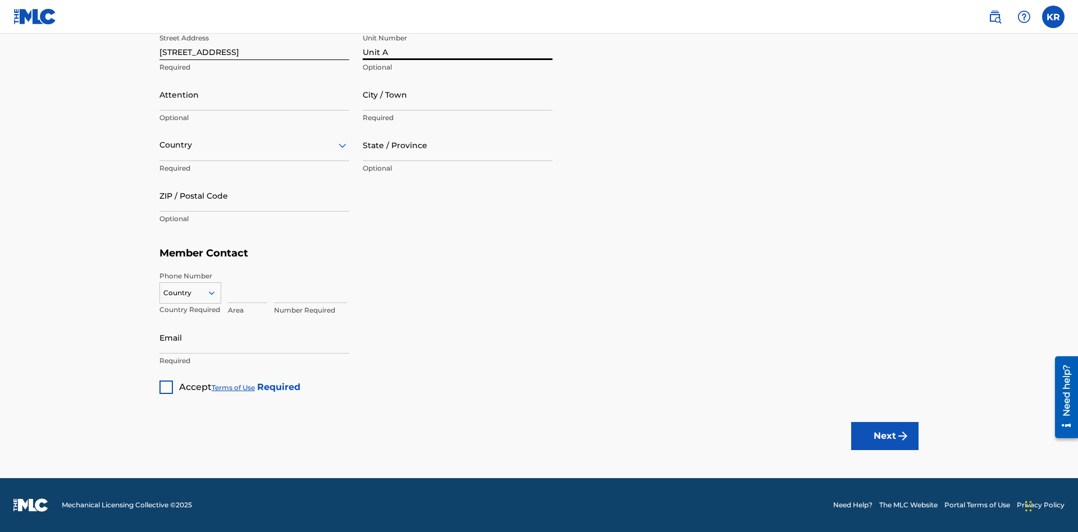
type input "Unit A"
click at [254, 94] on input "Attention" at bounding box center [255, 95] width 190 height 32
type input "Steve"
click at [458, 94] on input "City / Town" at bounding box center [458, 95] width 190 height 32
type input "London"
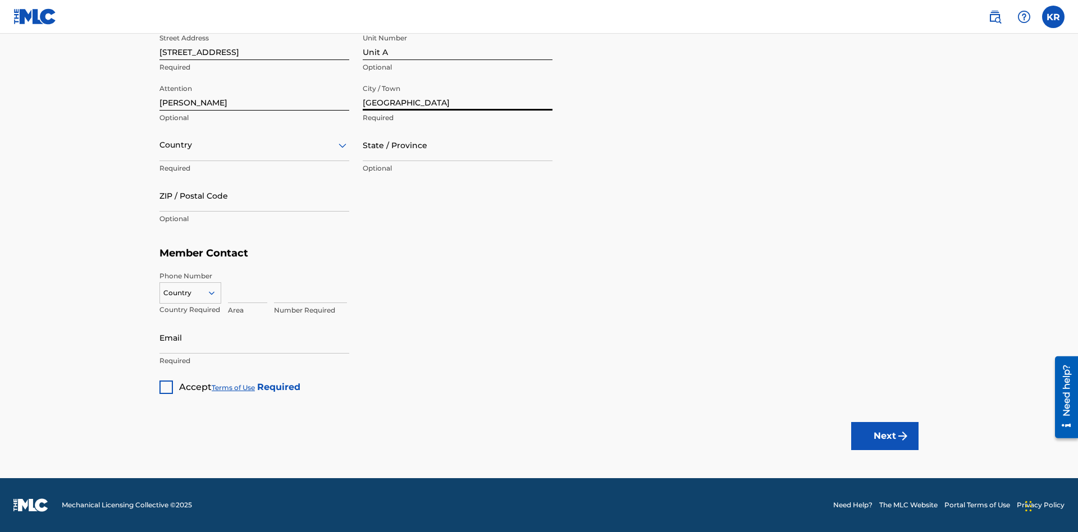
click at [160, 145] on input "text" at bounding box center [161, 145] width 2 height 12
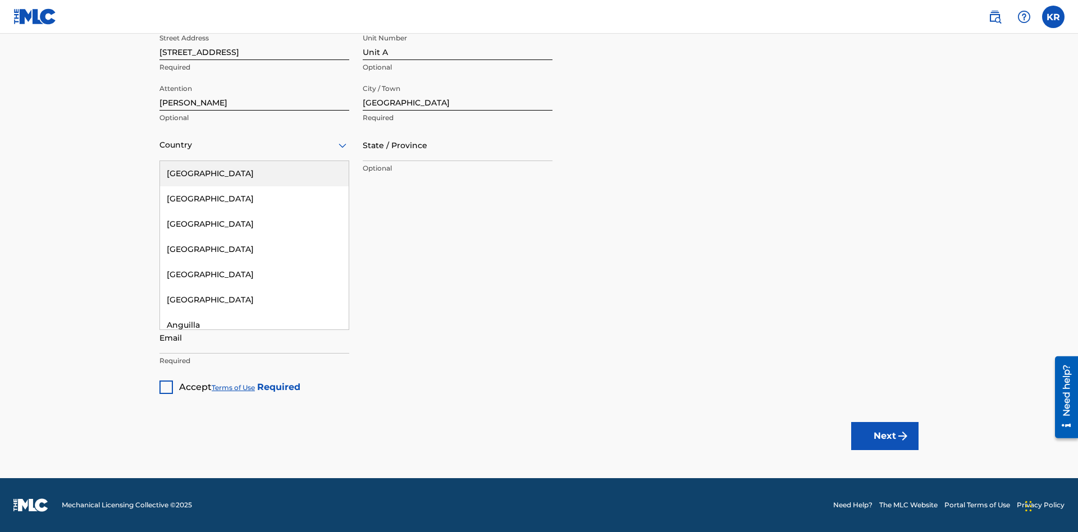
click at [254, 174] on div "United States" at bounding box center [254, 173] width 189 height 25
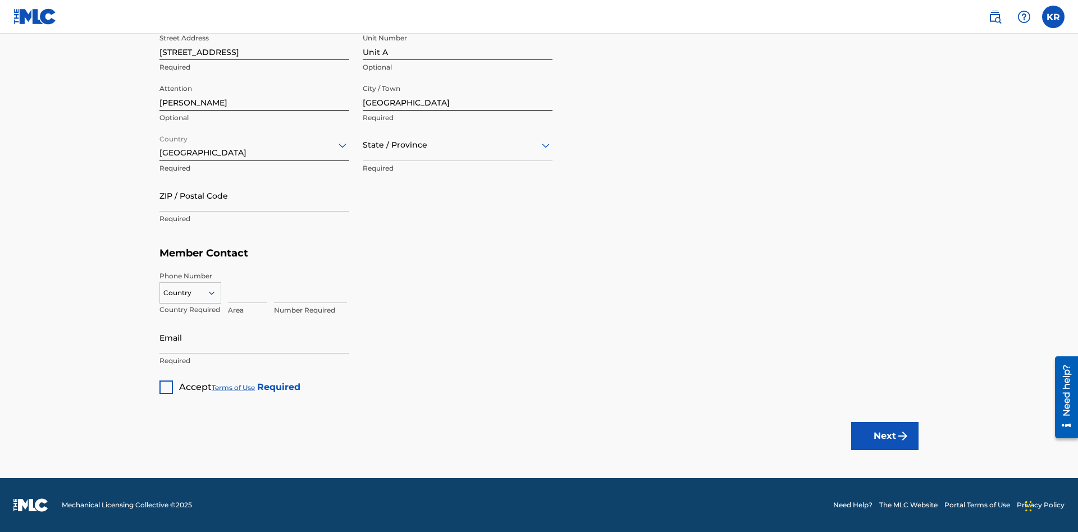
click at [363, 145] on input "text" at bounding box center [364, 145] width 2 height 12
click at [254, 195] on input "ZIP / Postal Code" at bounding box center [255, 196] width 190 height 32
type input "43140"
click at [216, 293] on icon at bounding box center [212, 293] width 10 height 10
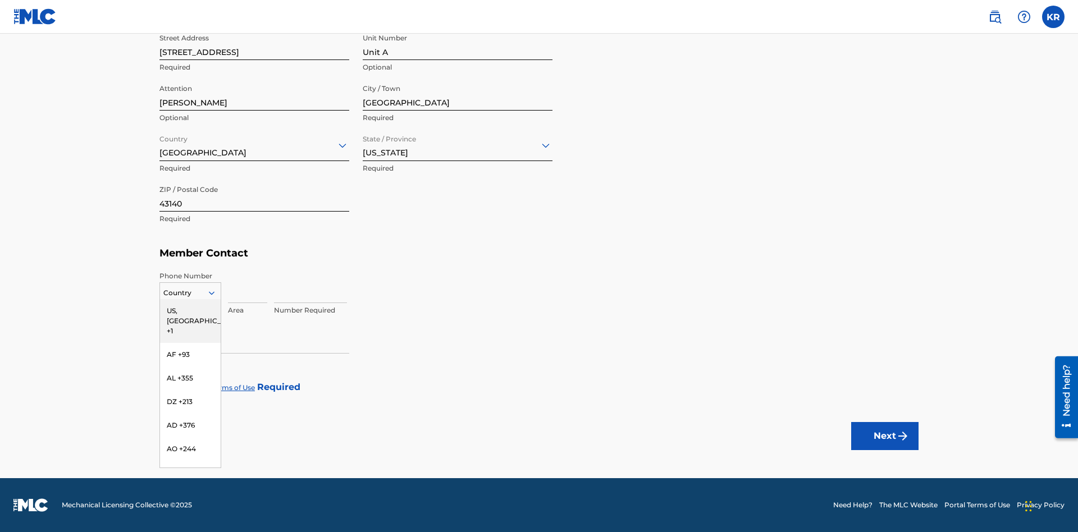
click at [190, 311] on div "US, [GEOGRAPHIC_DATA] +1" at bounding box center [190, 321] width 61 height 44
click at [248, 287] on input at bounding box center [247, 287] width 39 height 32
type input "740"
click at [311, 287] on input at bounding box center [310, 287] width 73 height 32
type input "8675309"
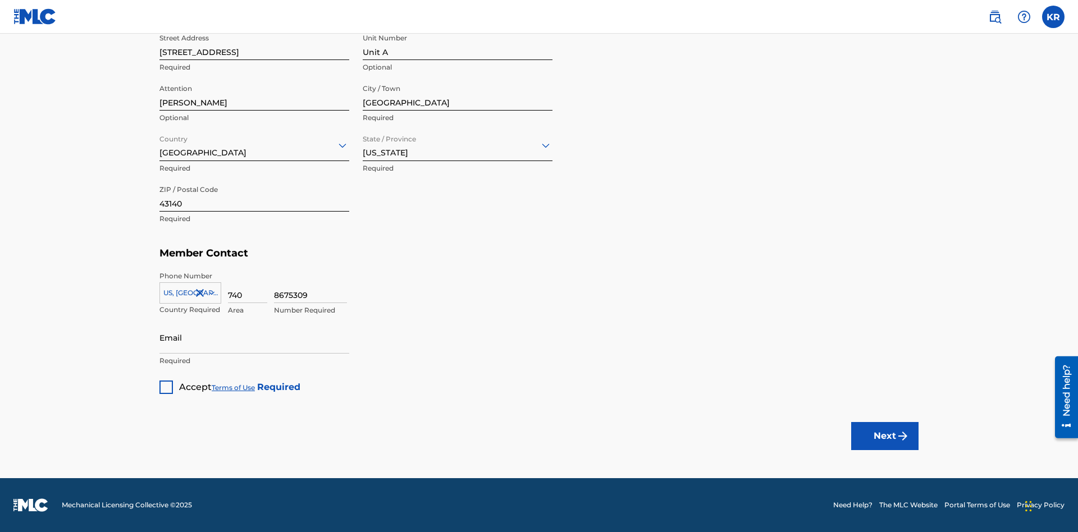
click at [254, 338] on input "Email" at bounding box center [255, 338] width 190 height 32
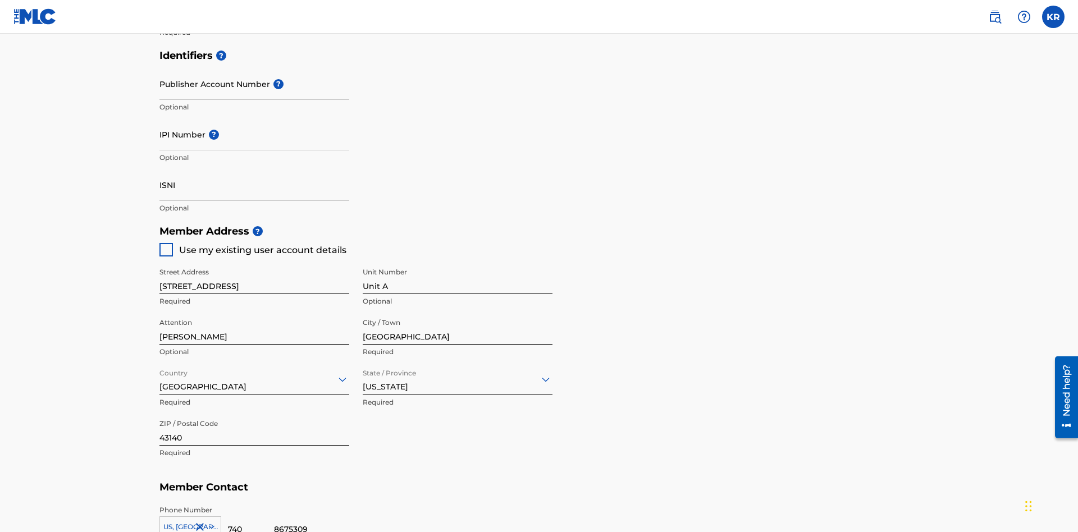
type input "SteveMiller@email.com"
click at [254, 84] on input "Publisher Account Number ?" at bounding box center [255, 84] width 190 height 32
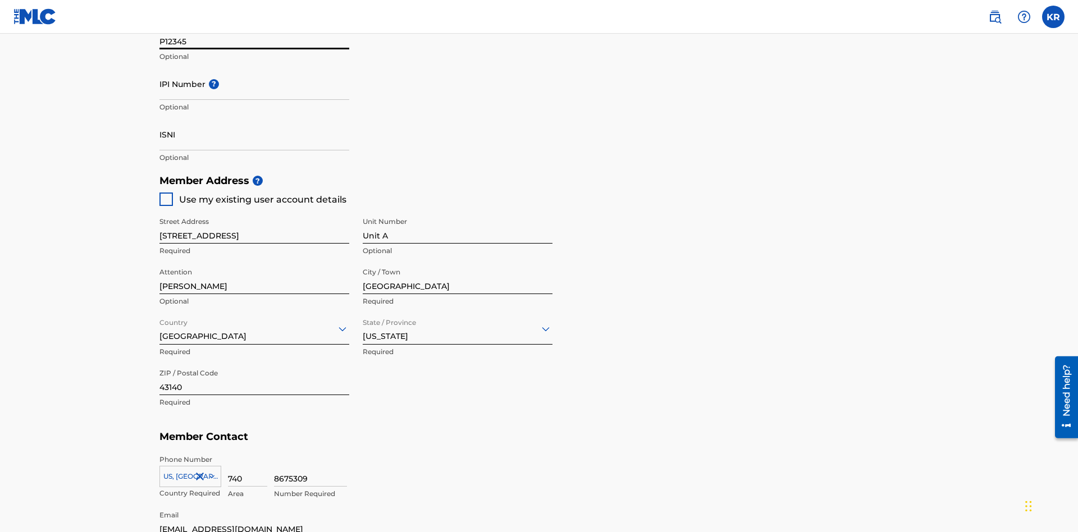
type input "P12345"
click at [254, 84] on input "IPI Number ?" at bounding box center [255, 84] width 190 height 32
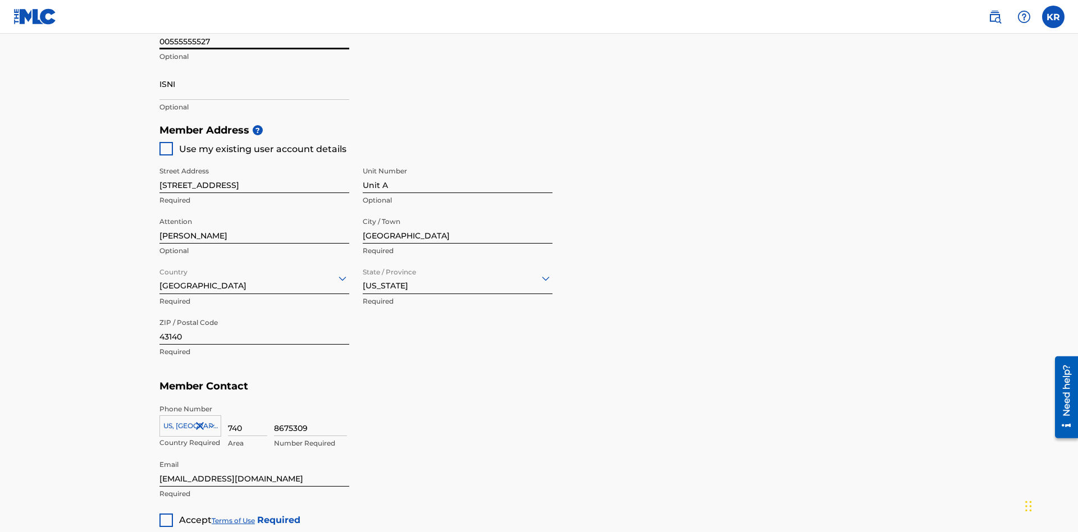
type input "00555555527"
click at [254, 84] on input "ISNI" at bounding box center [255, 84] width 190 height 32
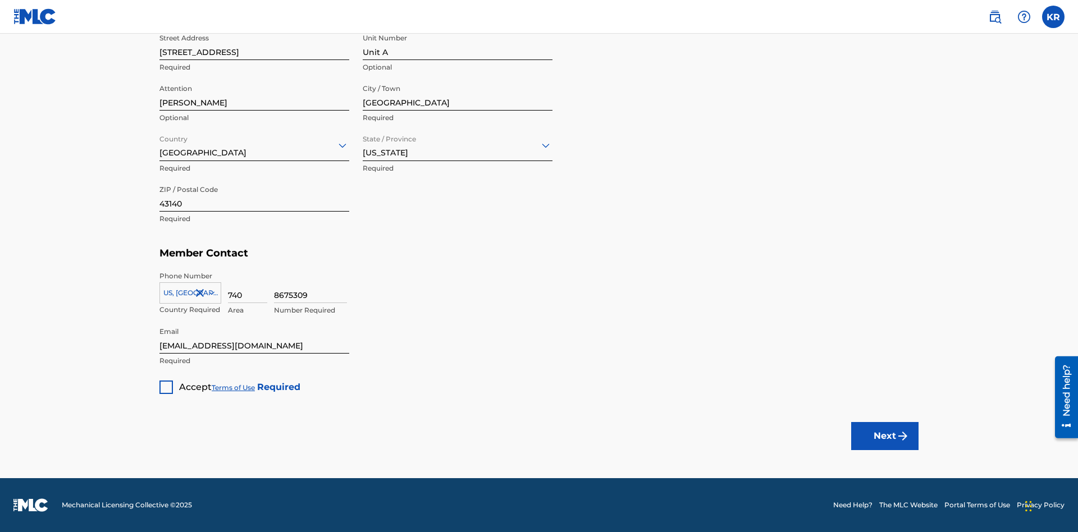
type input "1783704242094149"
click at [166, 387] on div at bounding box center [166, 387] width 13 height 13
click at [885, 436] on button "Next" at bounding box center [884, 436] width 67 height 28
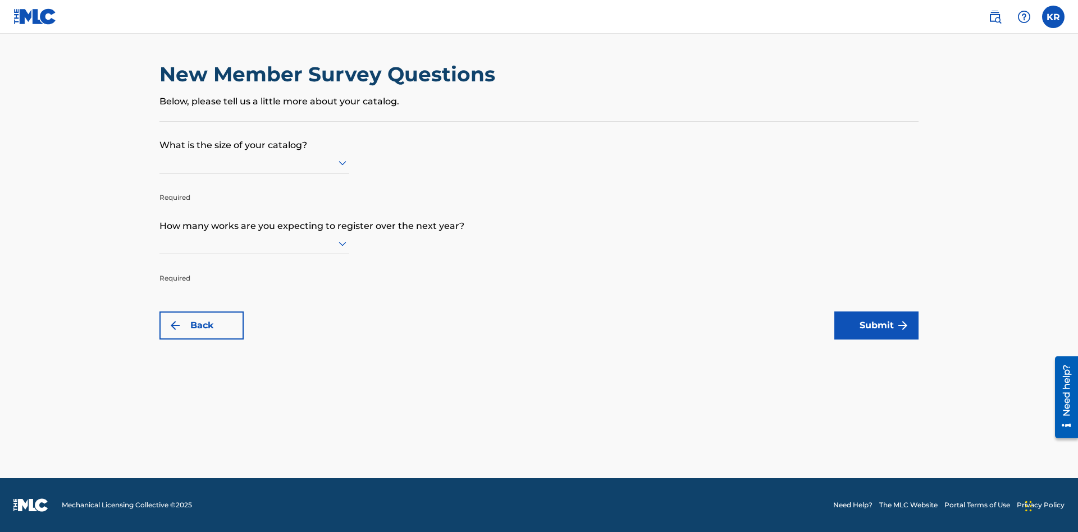
click at [160, 162] on input "text" at bounding box center [161, 163] width 2 height 12
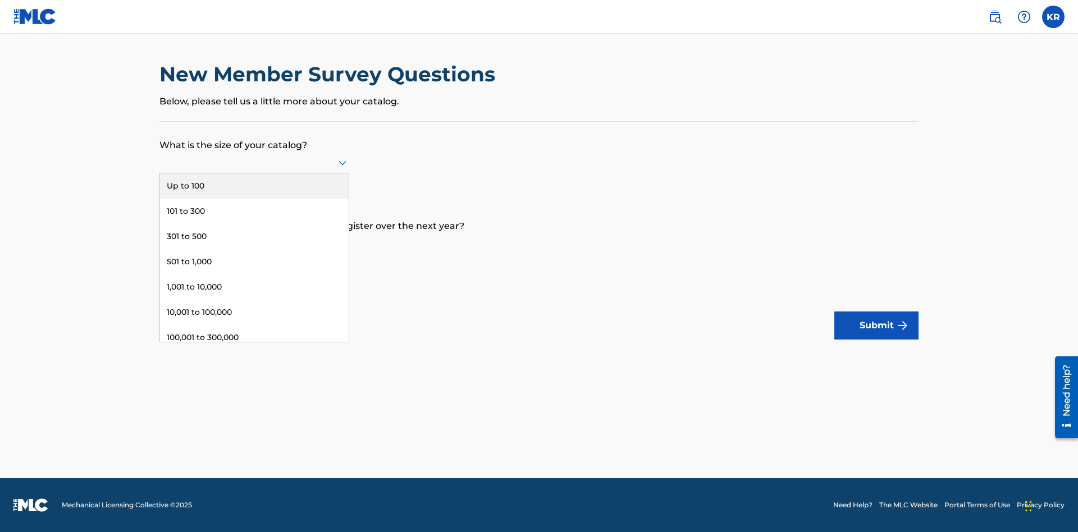
click at [254, 312] on div "10,001 to 100,000" at bounding box center [254, 312] width 189 height 25
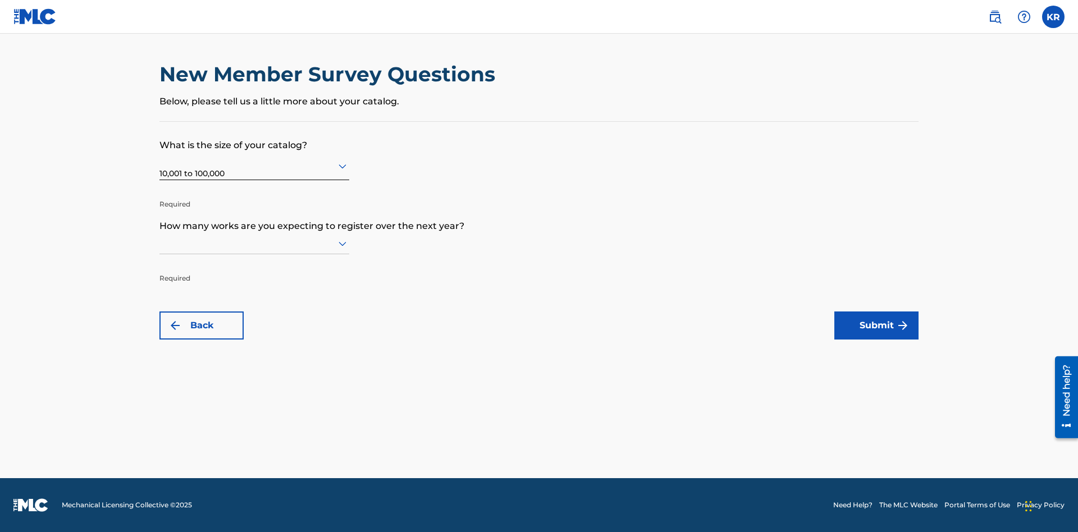
click at [160, 243] on input "text" at bounding box center [161, 244] width 2 height 12
click at [254, 418] on div "100,001 to 300,000" at bounding box center [254, 418] width 189 height 25
click at [877, 326] on button "Submit" at bounding box center [877, 326] width 84 height 28
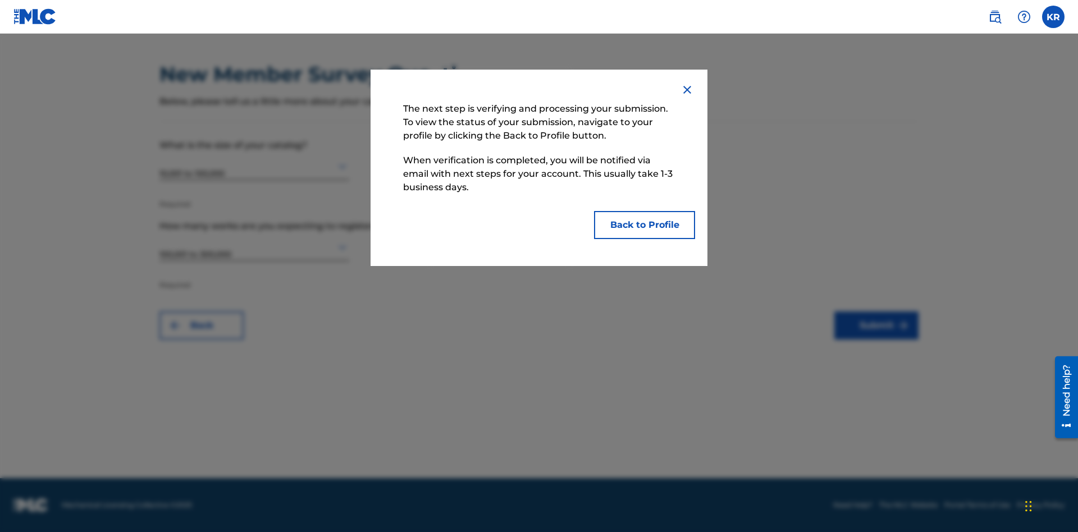
click at [645, 225] on button "Back to Profile" at bounding box center [644, 225] width 101 height 28
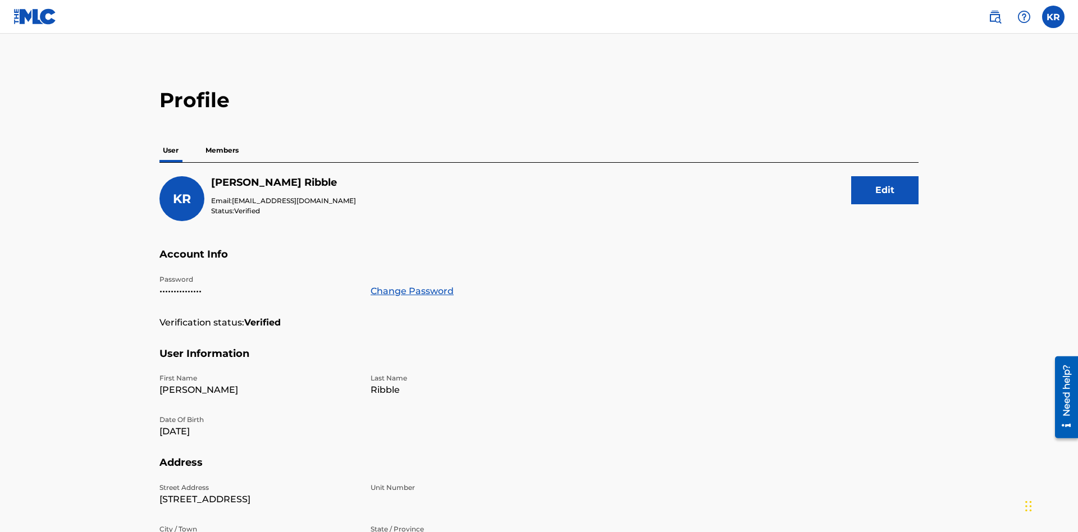
scroll to position [71, 0]
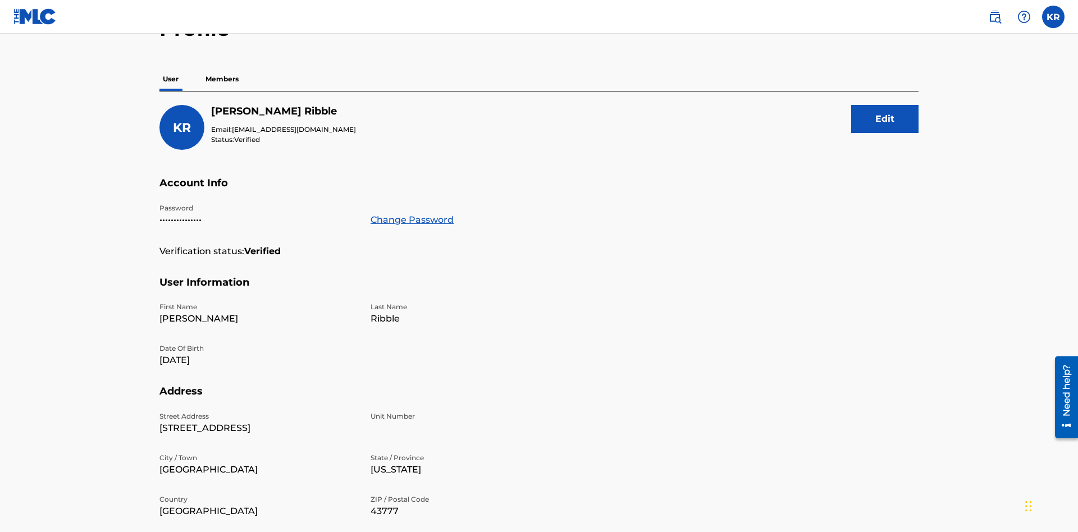
click at [222, 79] on p "Members" at bounding box center [222, 79] width 40 height 24
